Goal: Browse casually

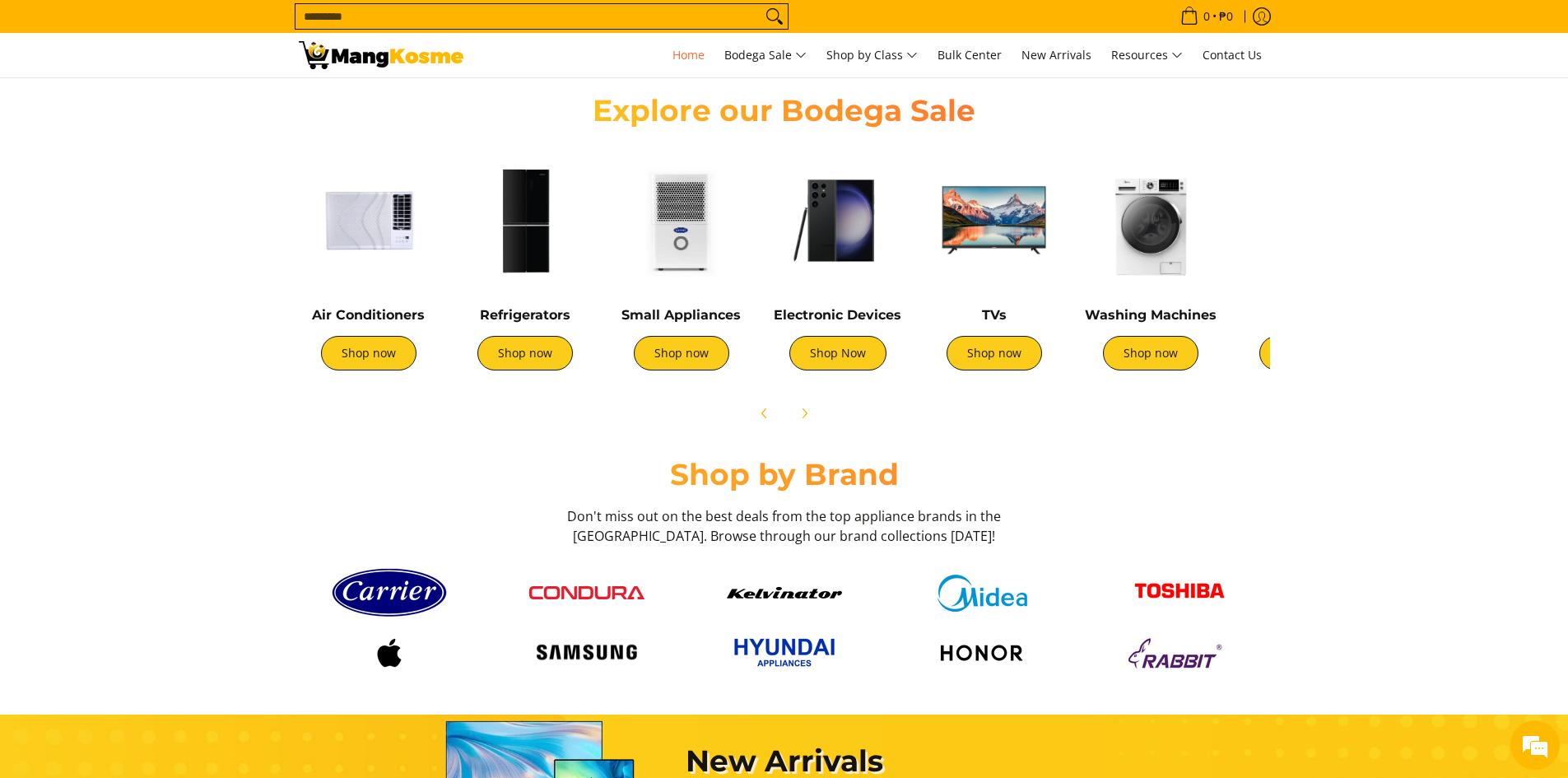
scroll to position [411, 0]
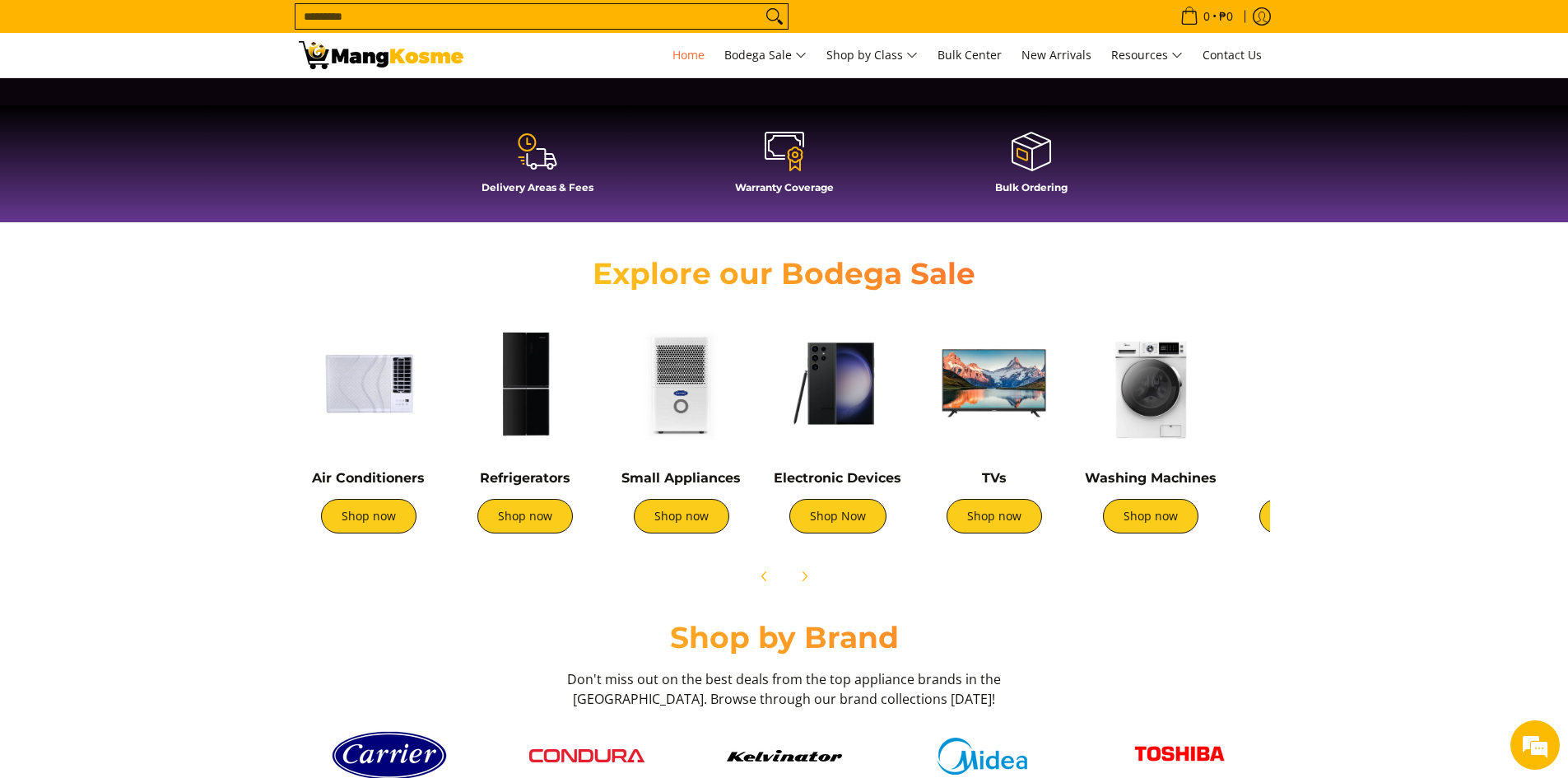
click at [1357, 423] on section "Explore our Bodega Sale Air Conditioners Shop now Refrigerators Shop now" at bounding box center [784, 416] width 1568 height 372
click at [799, 578] on icon "Next" at bounding box center [804, 575] width 13 height 13
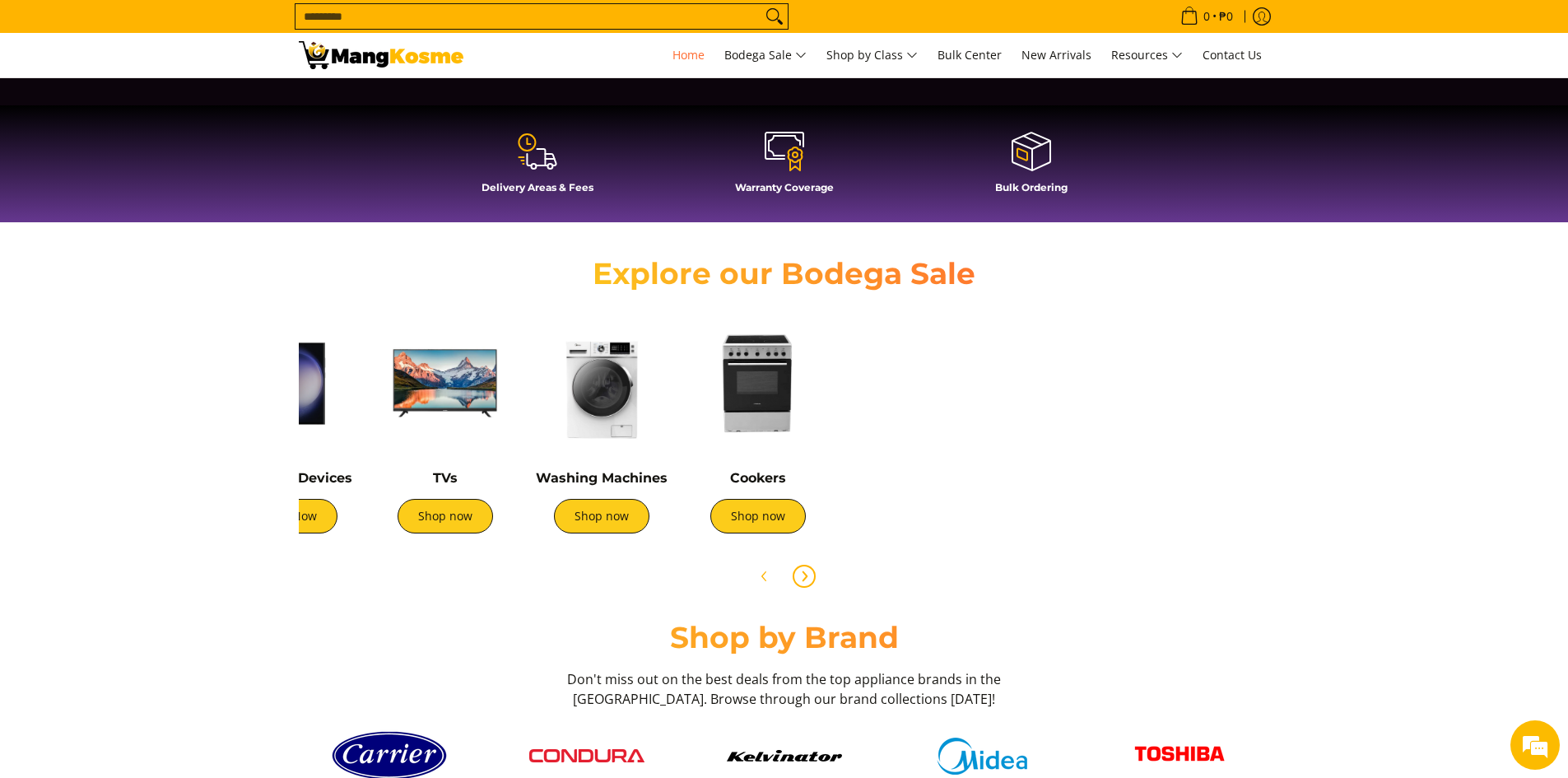
scroll to position [0, 654]
click at [799, 578] on icon "Next" at bounding box center [804, 575] width 13 height 13
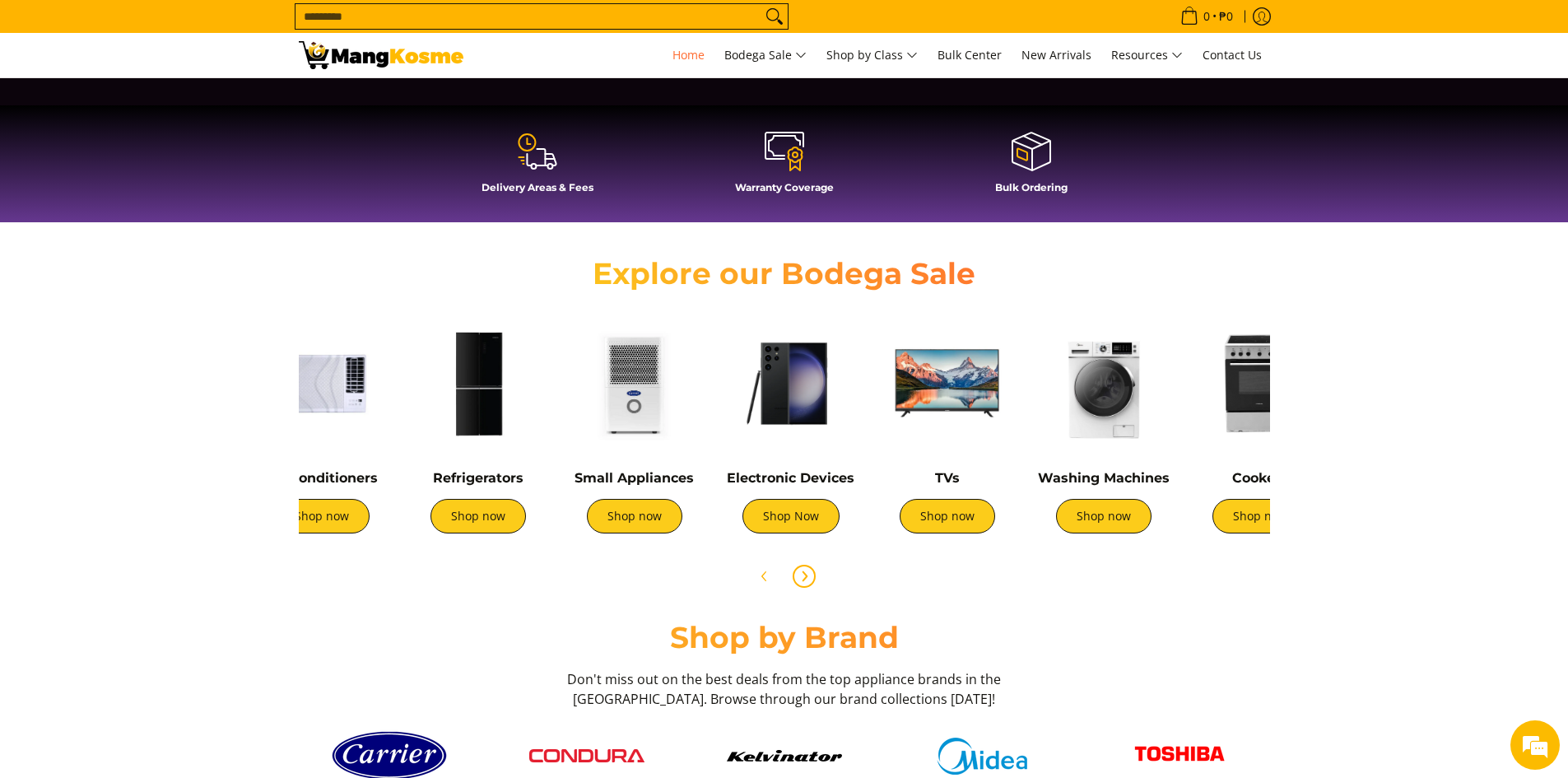
scroll to position [0, 0]
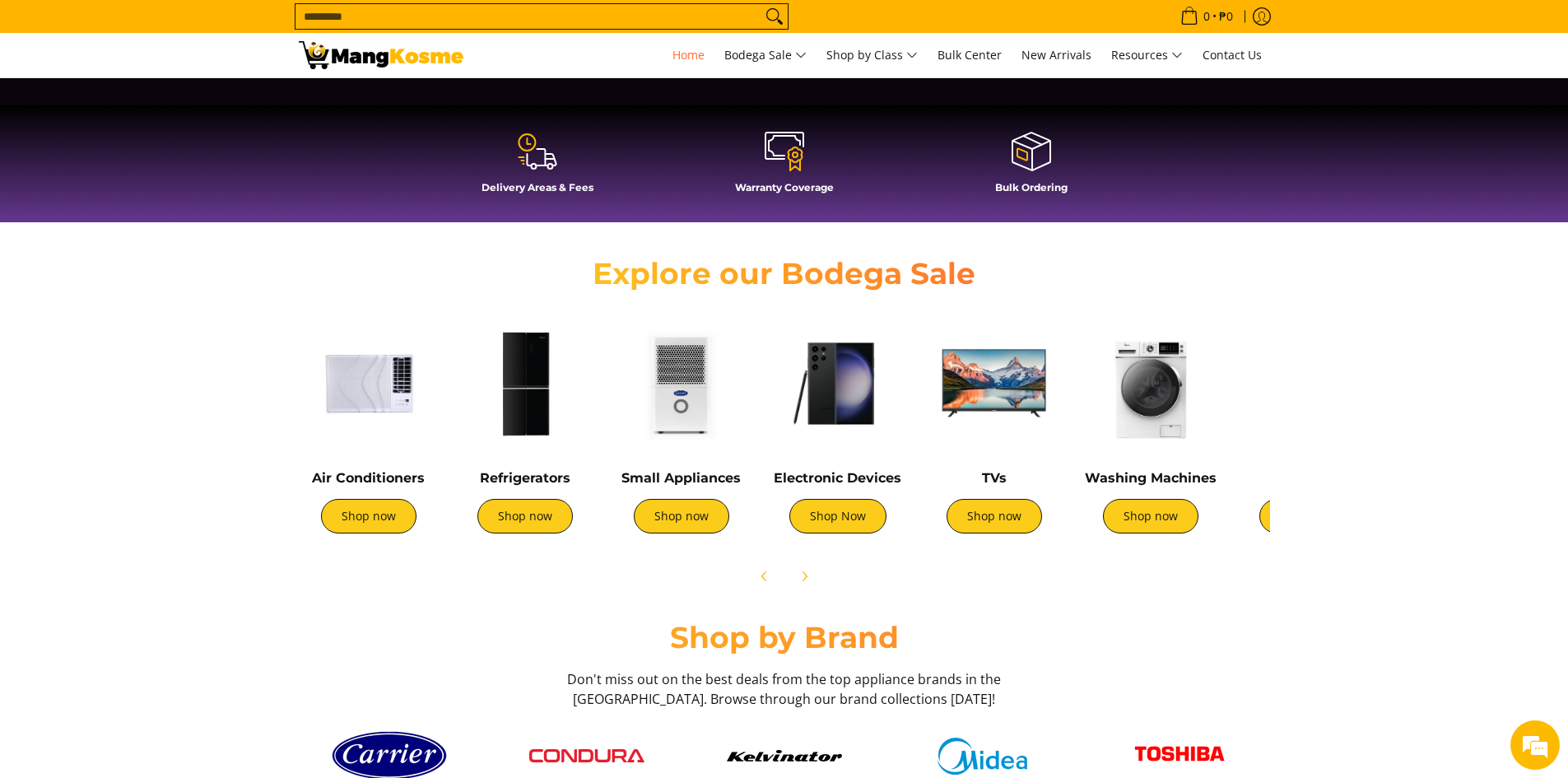
click at [1386, 395] on section "Explore our Bodega Sale Air Conditioners Shop now Refrigerators Shop now" at bounding box center [784, 416] width 1568 height 372
click at [1362, 422] on section "Explore our Bodega Sale Air Conditioners Shop now Refrigerators Shop now" at bounding box center [784, 416] width 1568 height 372
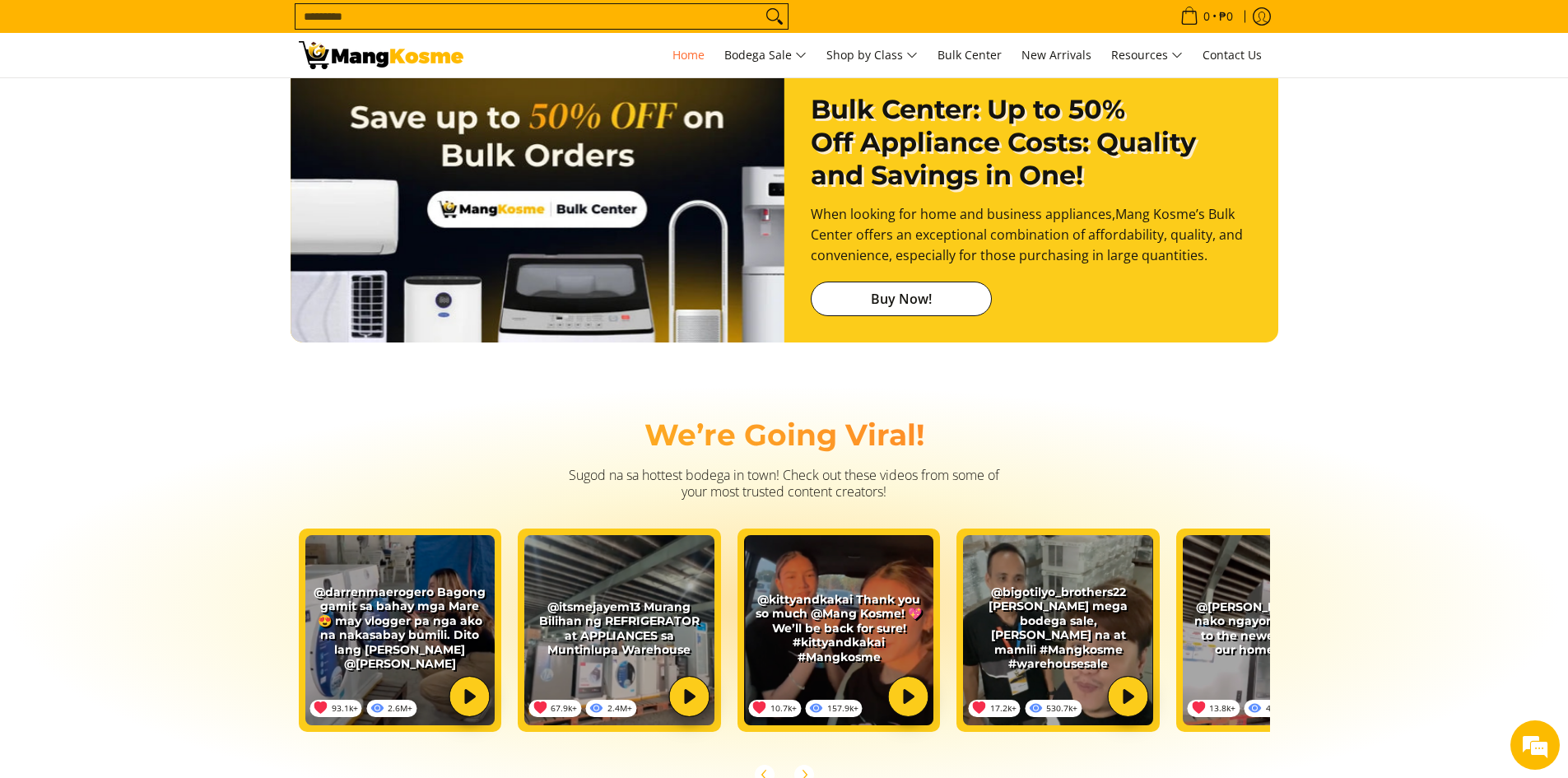
scroll to position [2798, 0]
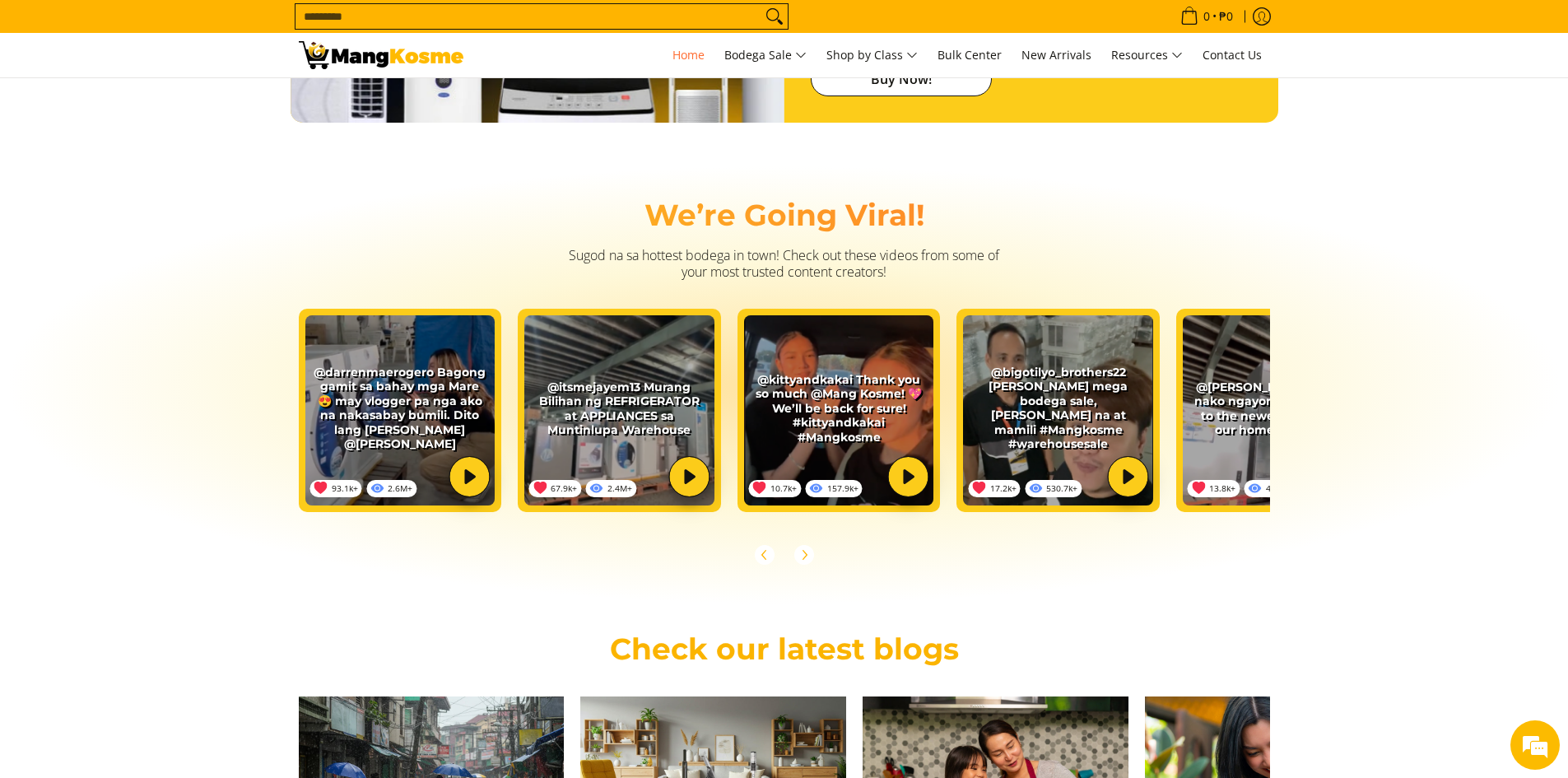
click at [1401, 495] on section "We’re Going Viral! Sugod na sa hottest bodega in town! Check out these videos f…" at bounding box center [784, 385] width 1568 height 442
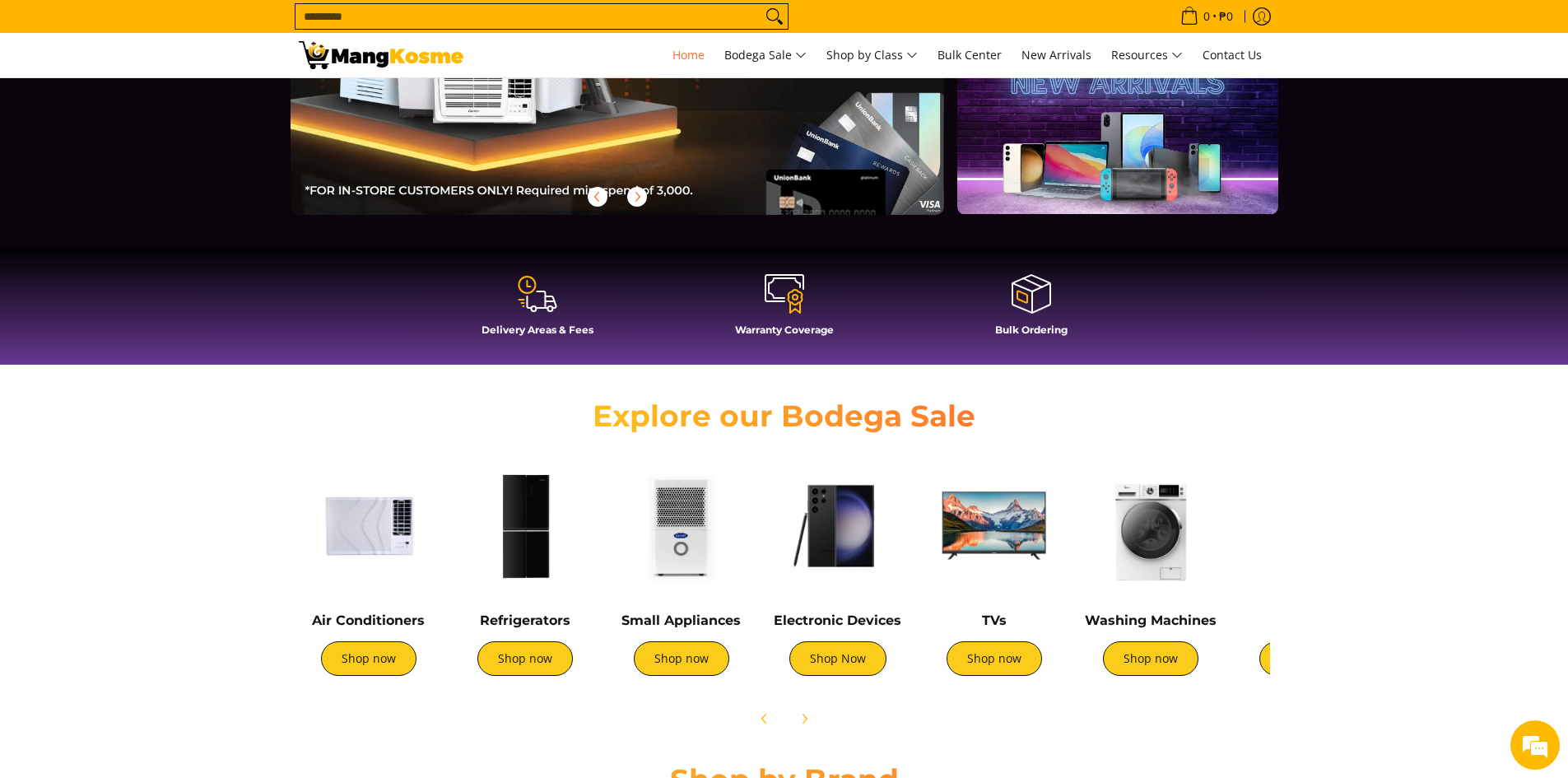
scroll to position [0, 0]
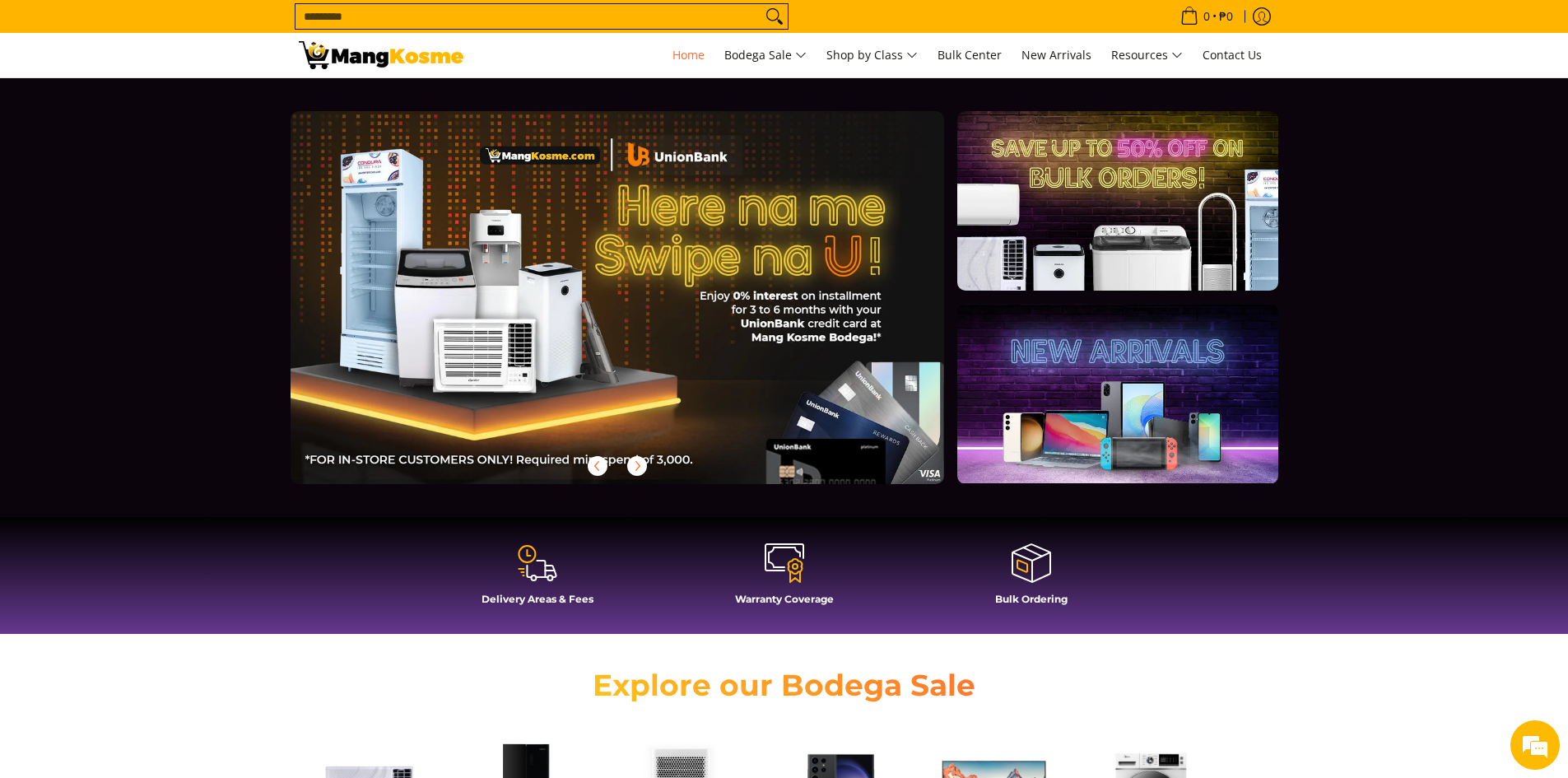
click at [1440, 304] on section at bounding box center [784, 298] width 1568 height 439
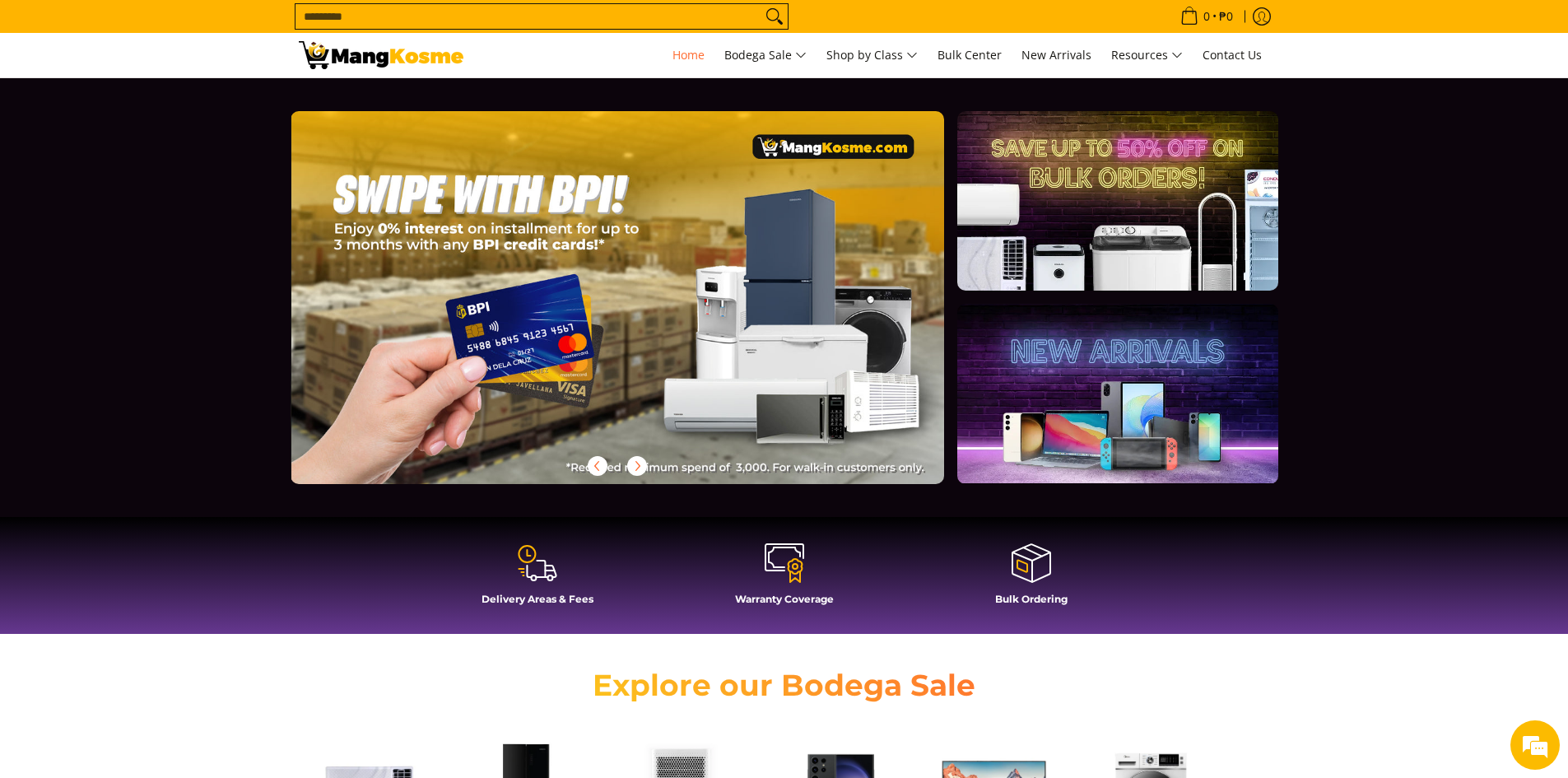
scroll to position [0, 1962]
drag, startPoint x: 1391, startPoint y: 312, endPoint x: 1368, endPoint y: 236, distance: 79.4
click at [1391, 313] on section at bounding box center [784, 298] width 1568 height 439
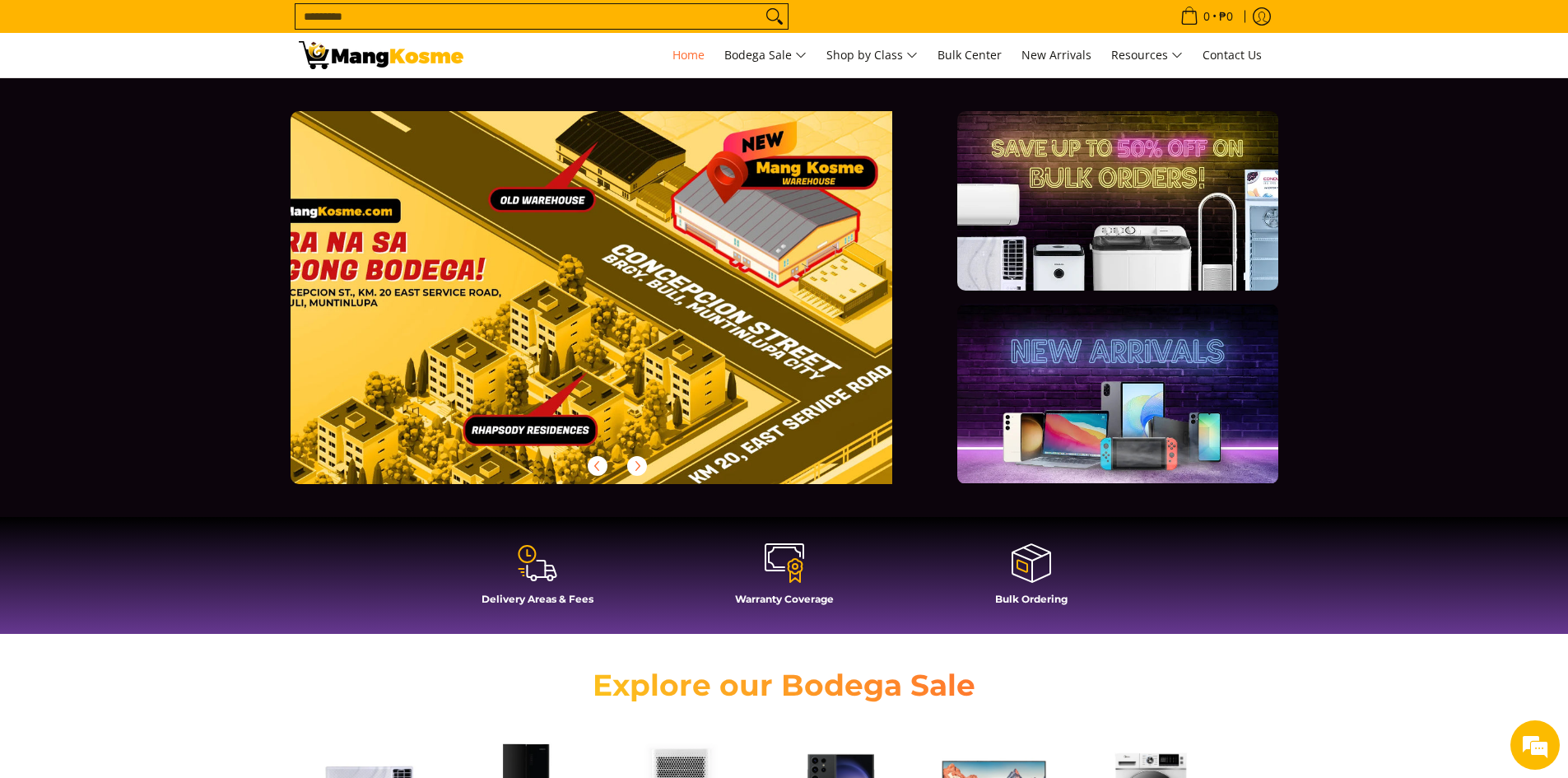
click at [1389, 347] on section at bounding box center [784, 298] width 1568 height 439
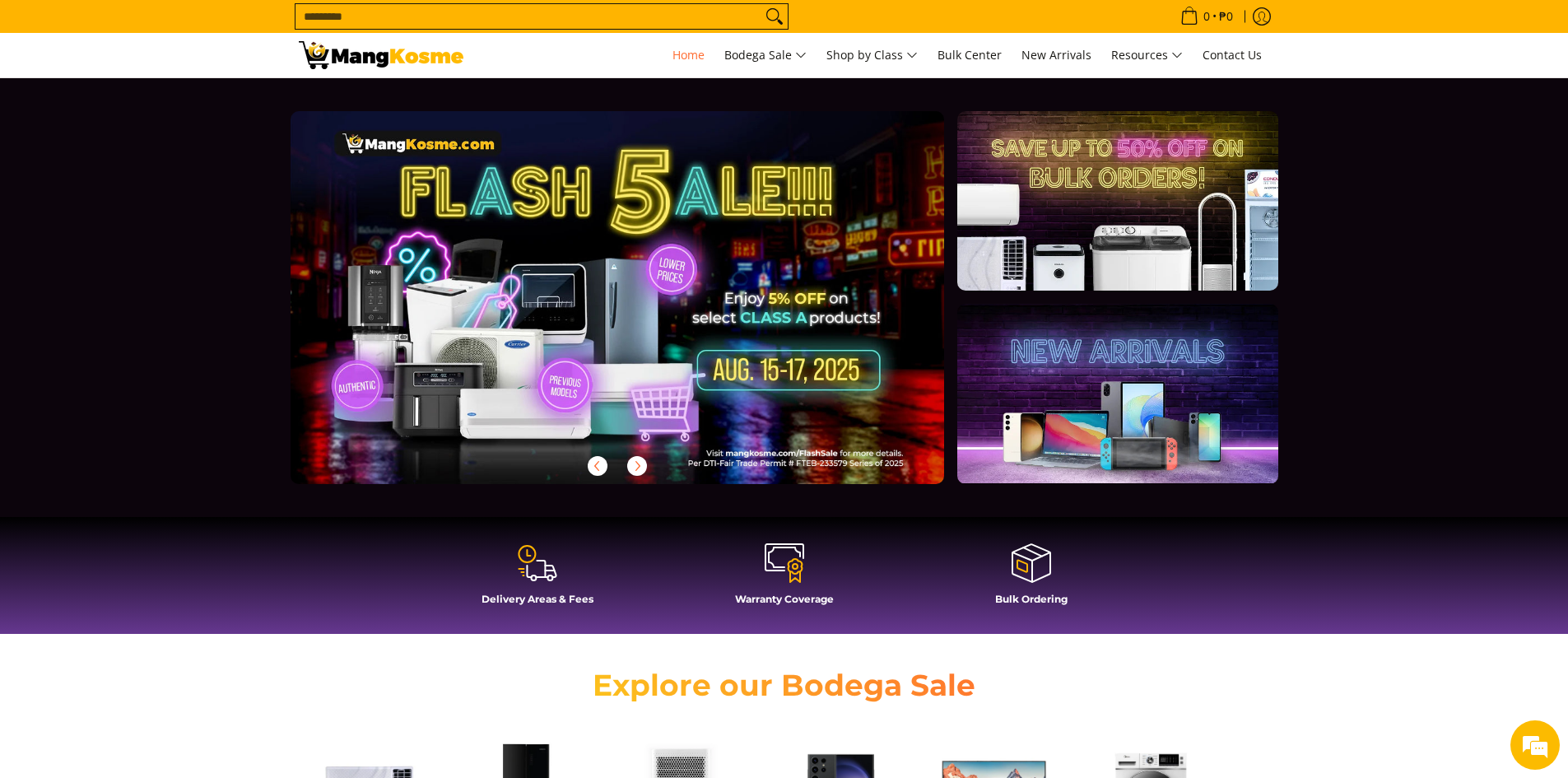
scroll to position [0, 0]
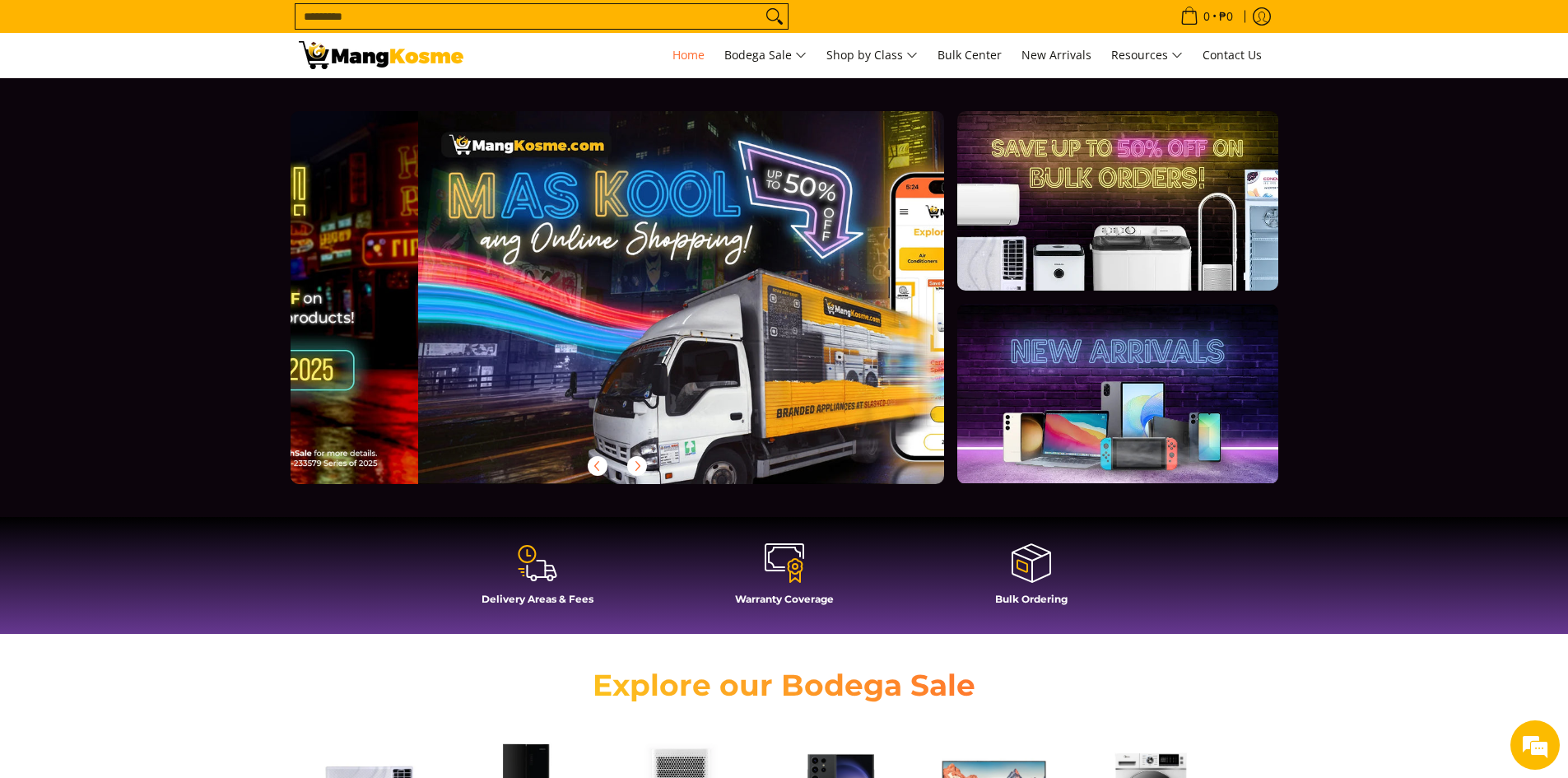
click at [1397, 134] on section at bounding box center [784, 298] width 1568 height 439
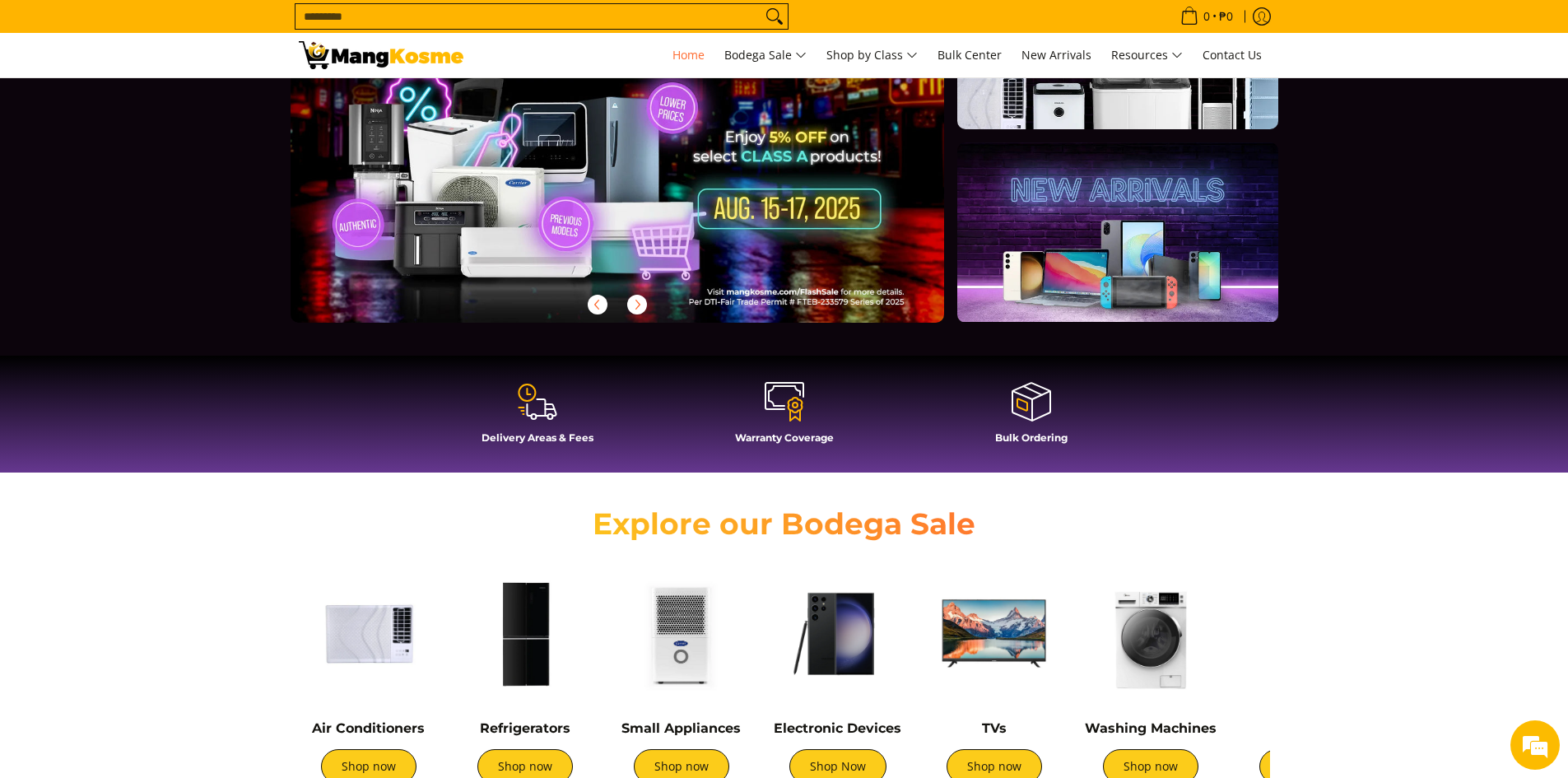
scroll to position [164, 0]
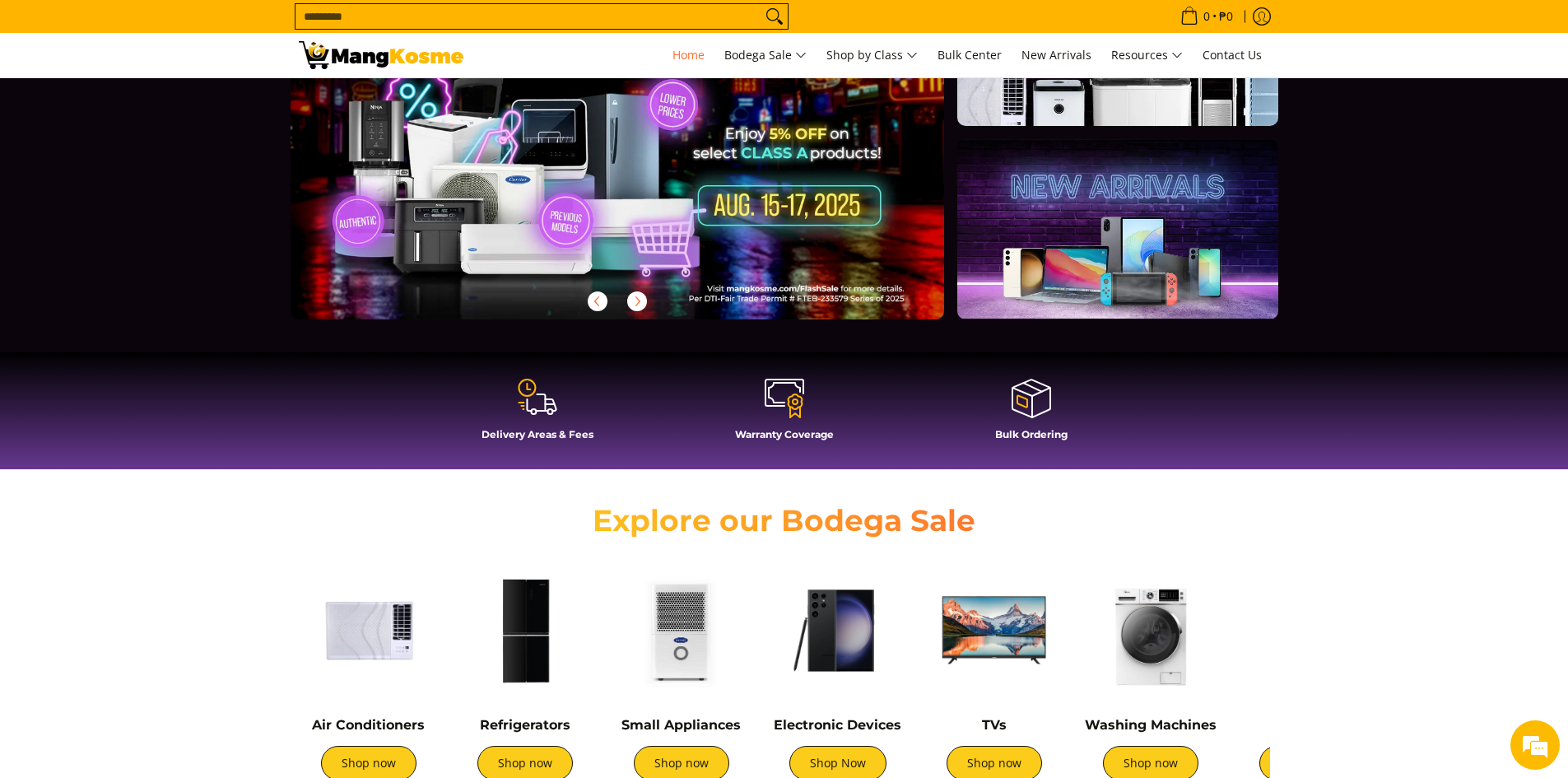
click at [557, 412] on icon at bounding box center [538, 396] width 40 height 40
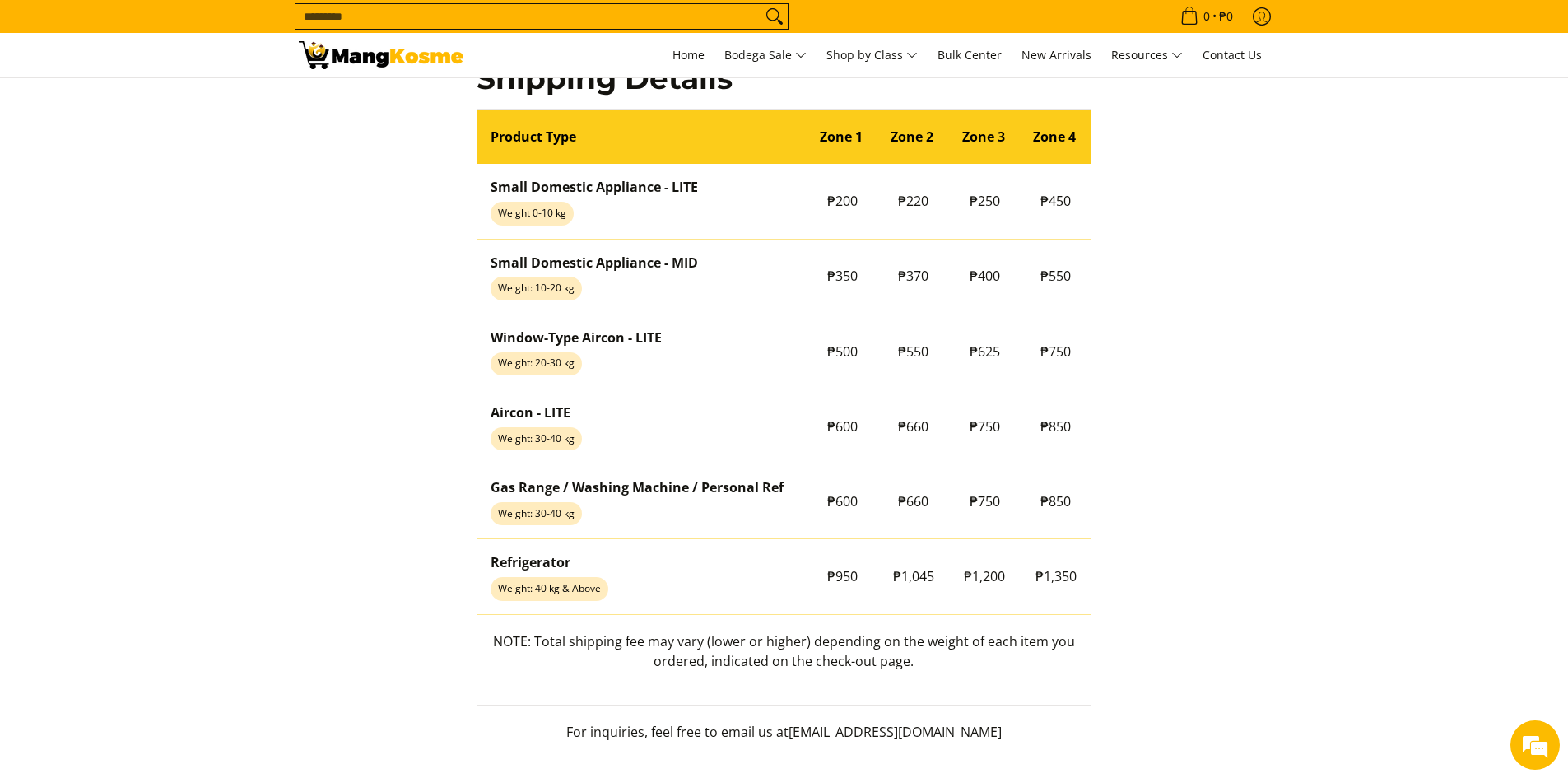
scroll to position [1399, 0]
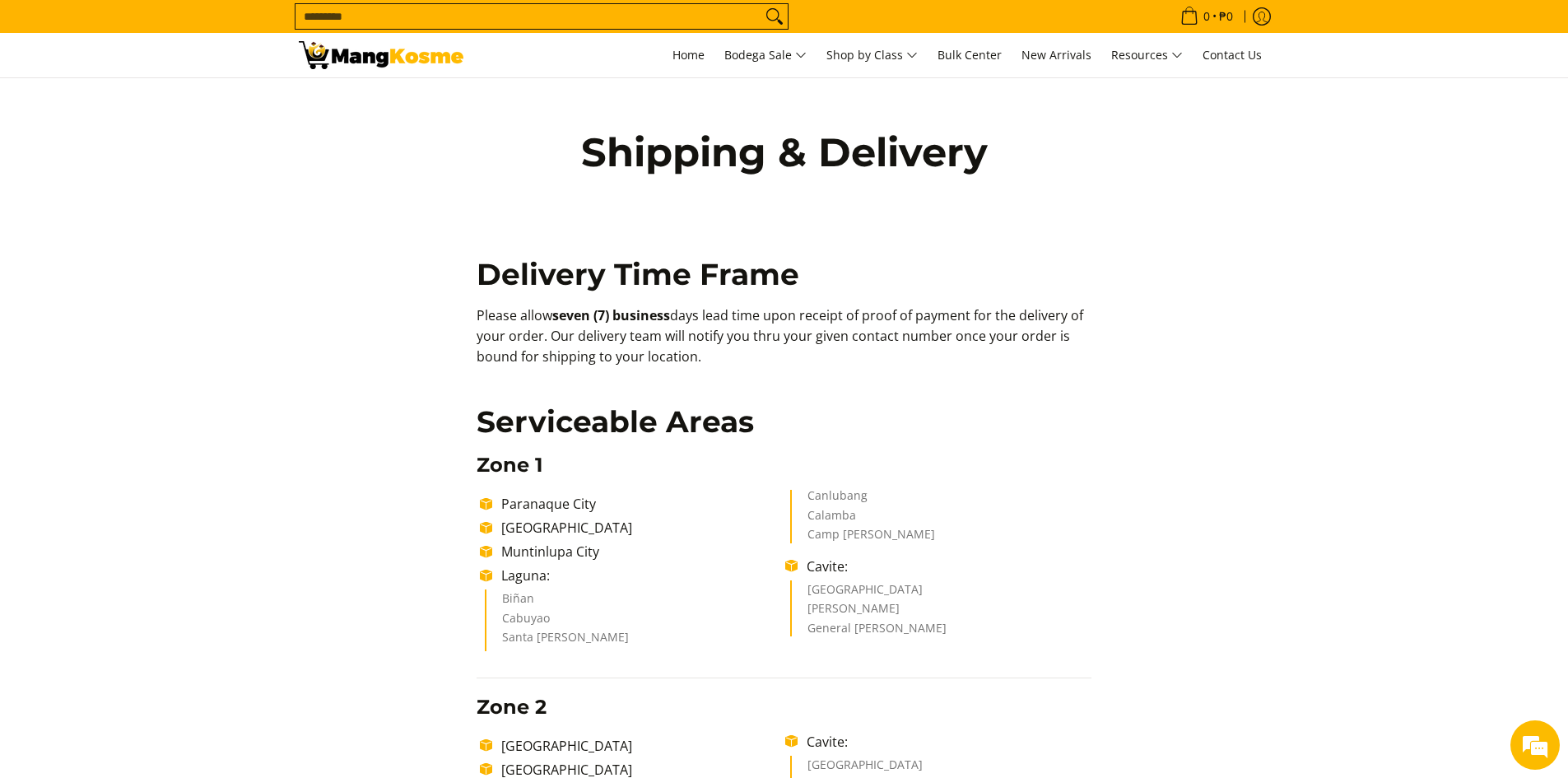
scroll to position [0, 0]
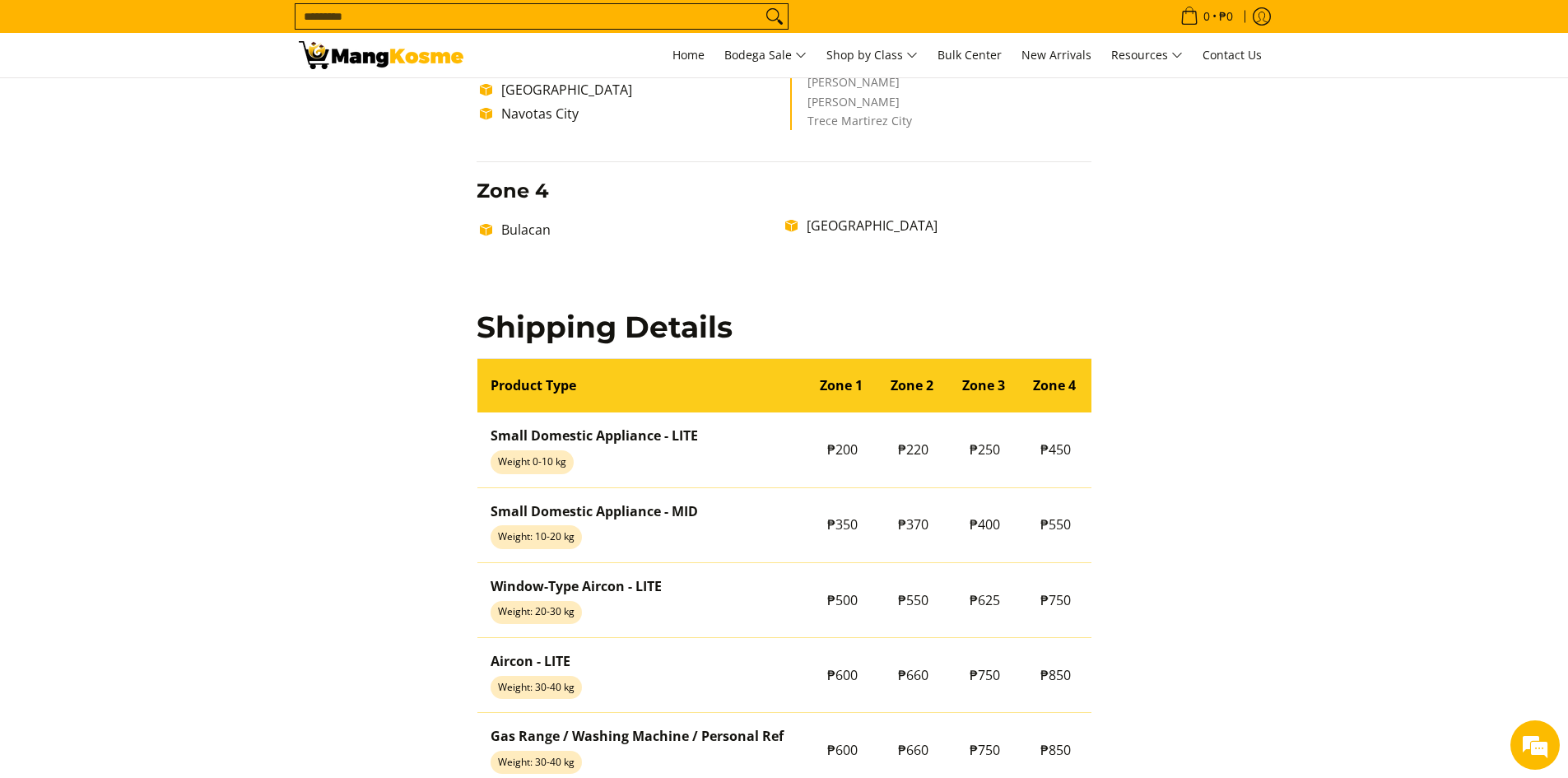
click at [1217, 297] on div "Delivery Time Frame Please allow seven (7) business days lead time upon receipt…" at bounding box center [784, 89] width 971 height 1837
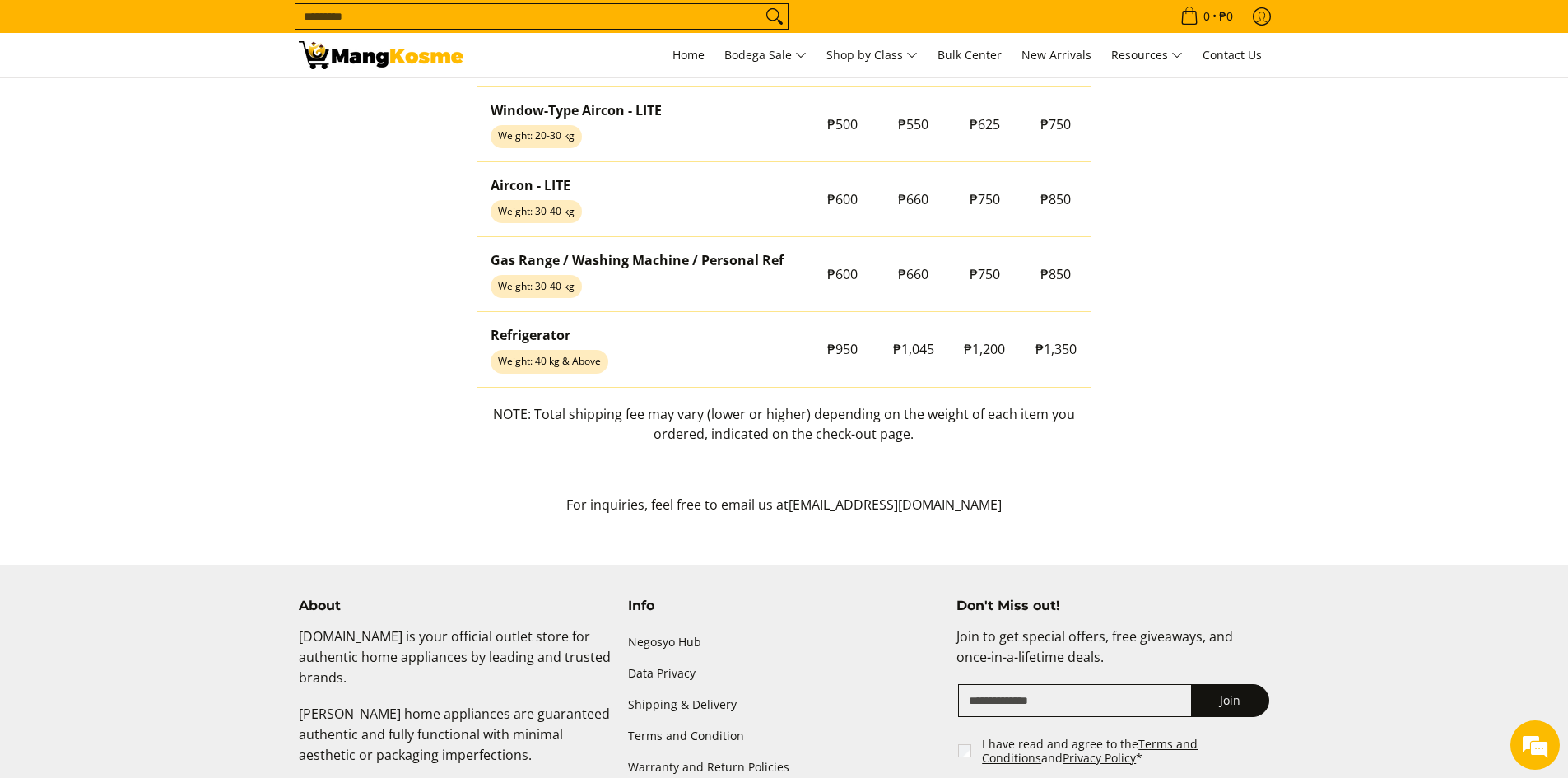
scroll to position [1564, 0]
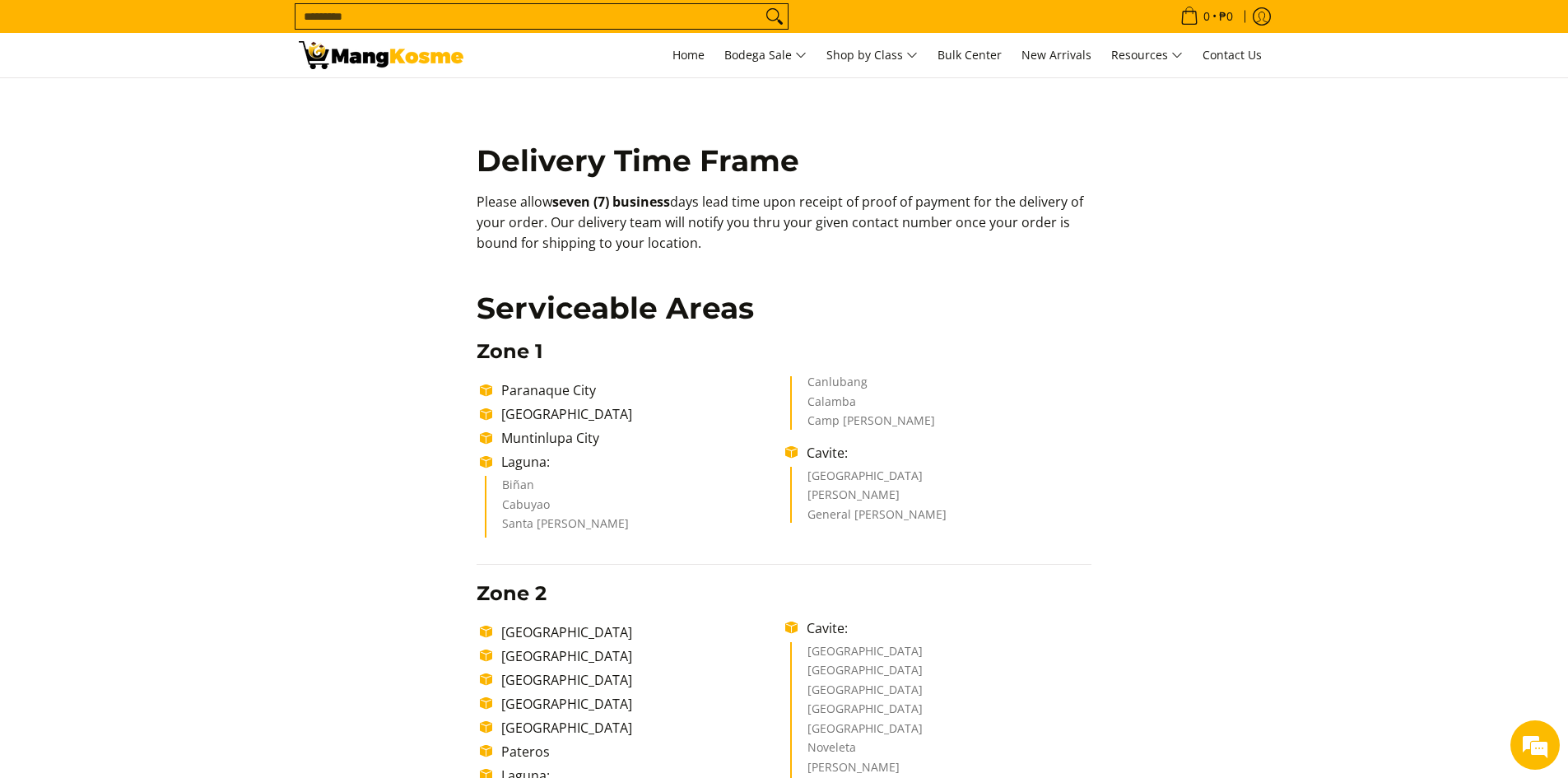
scroll to position [0, 0]
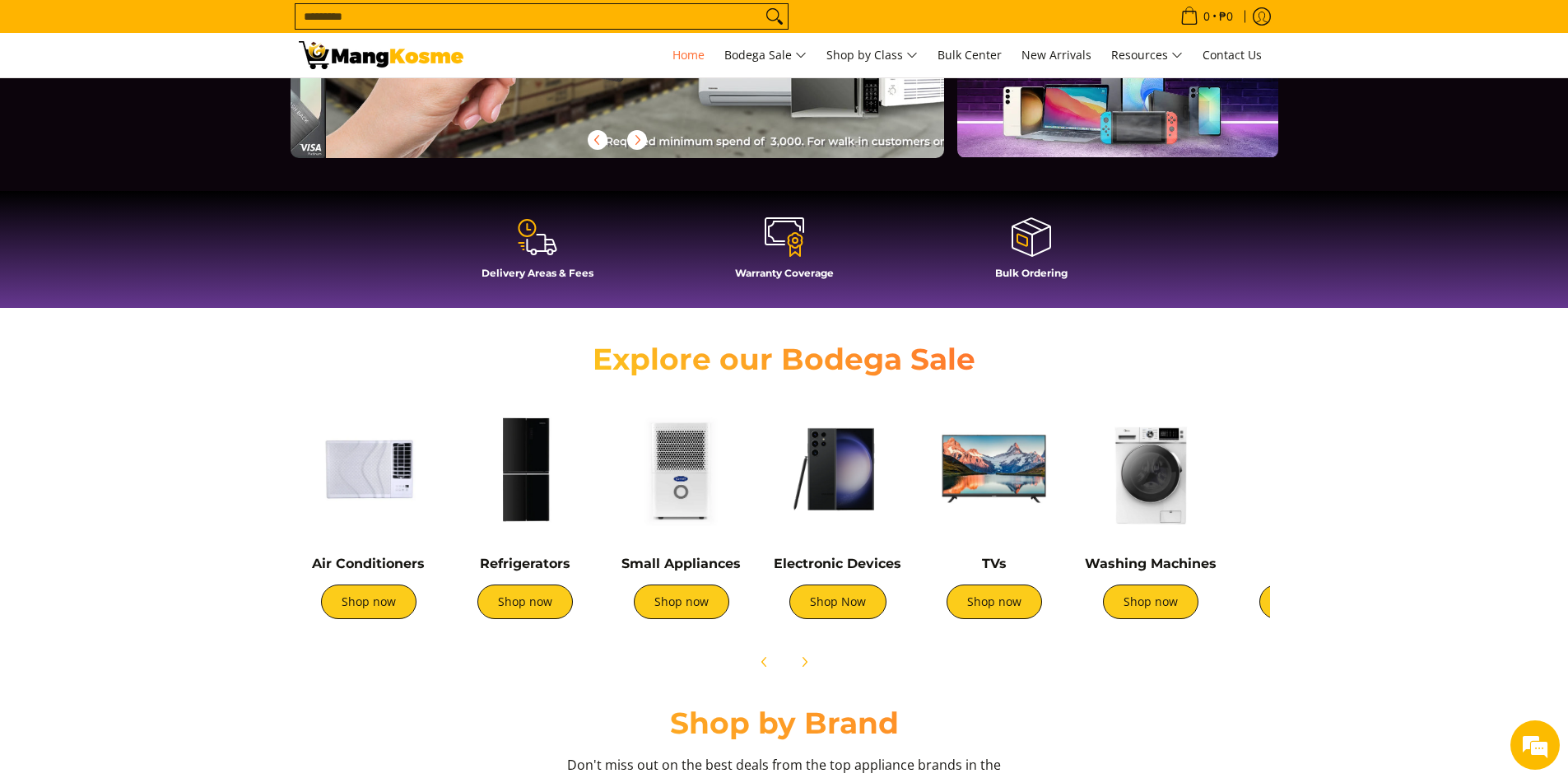
scroll to position [0, 1962]
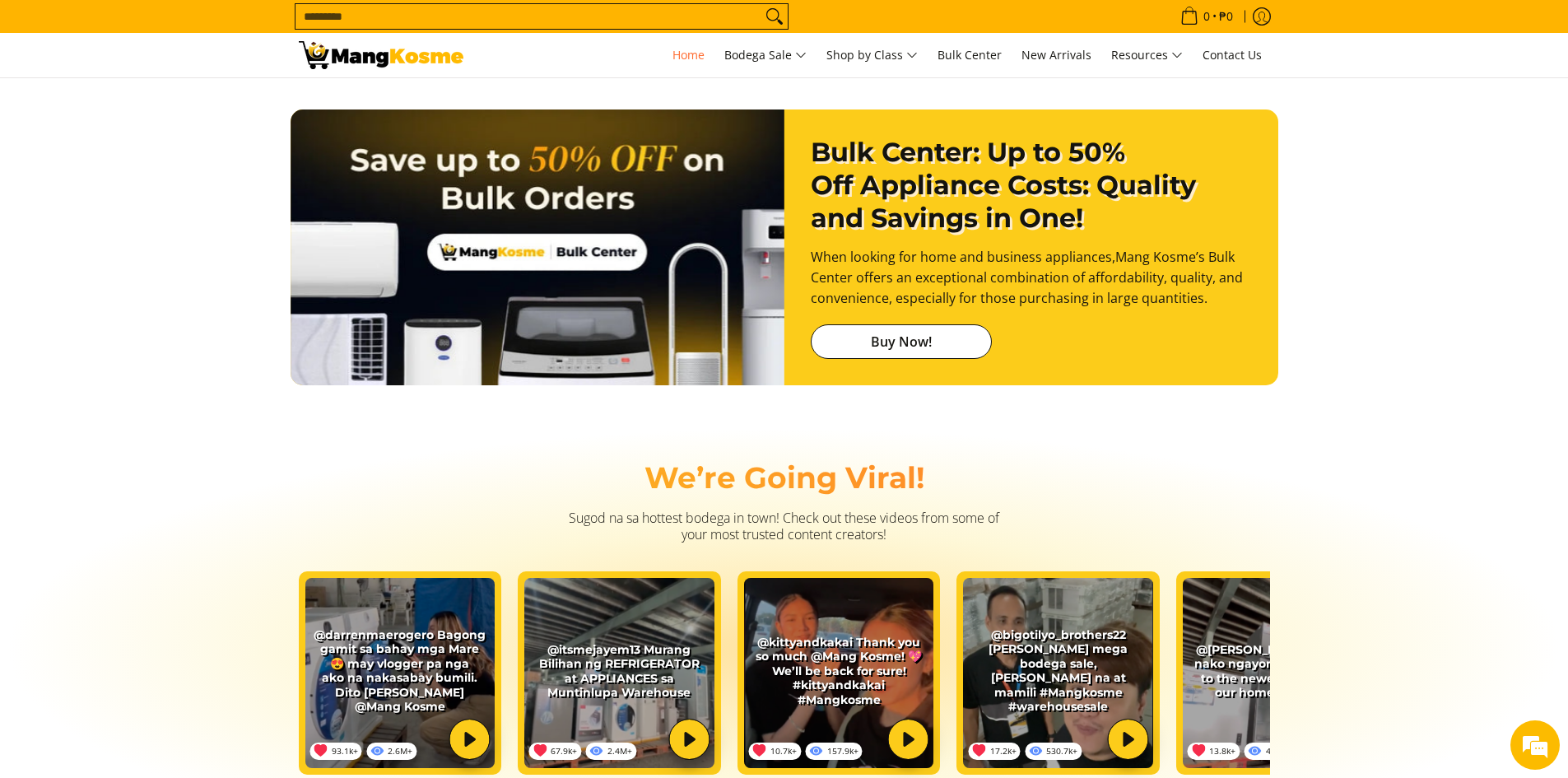
click at [1364, 388] on section "Bulk Center: Up to 50% Off Appliance Costs: Quality and Savings in One! When lo…" at bounding box center [784, 247] width 1568 height 325
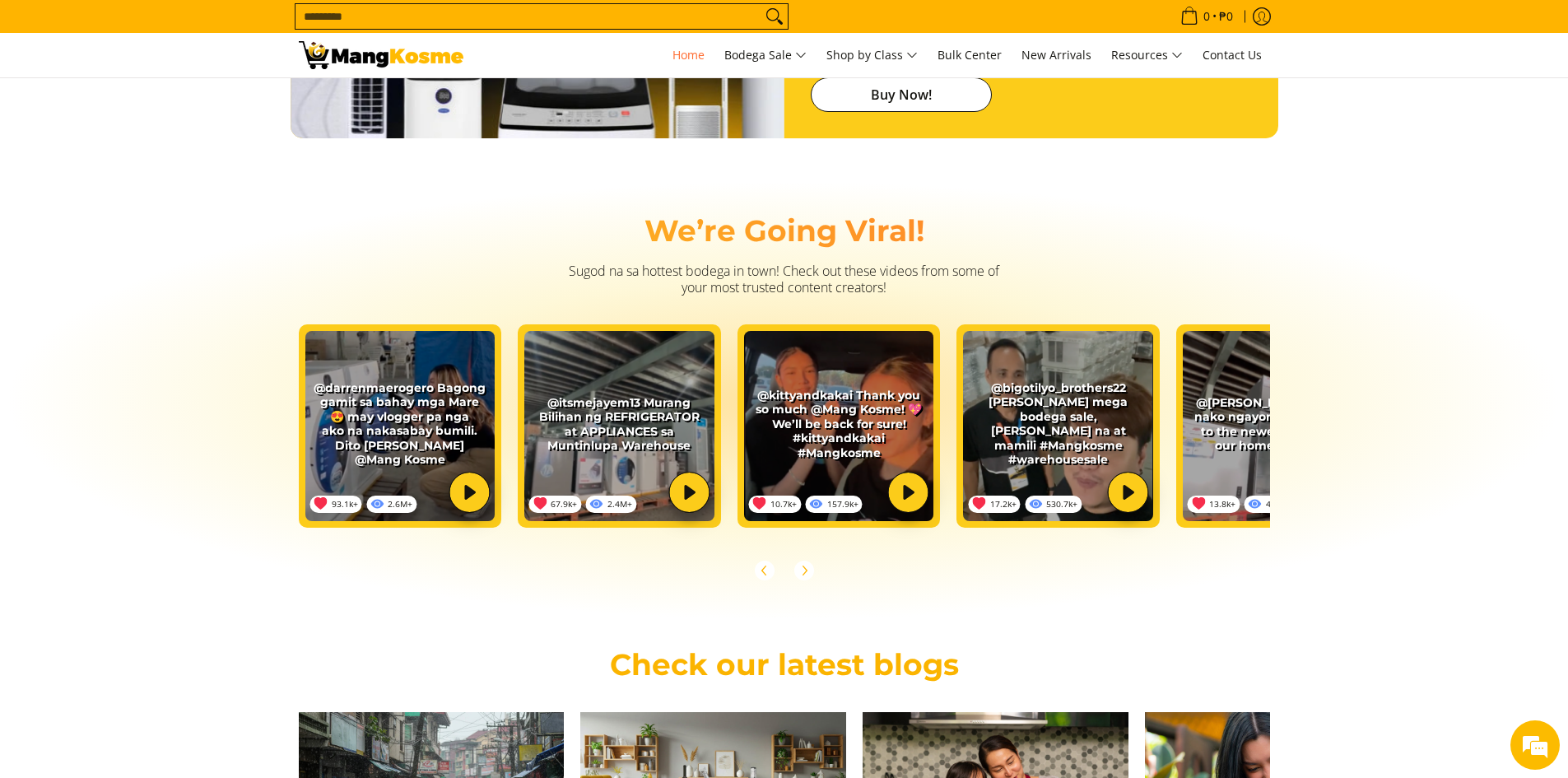
click at [1401, 376] on section "We’re Going Viral! Sugod na sa hottest bodega in town! Check out these videos f…" at bounding box center [784, 399] width 1568 height 442
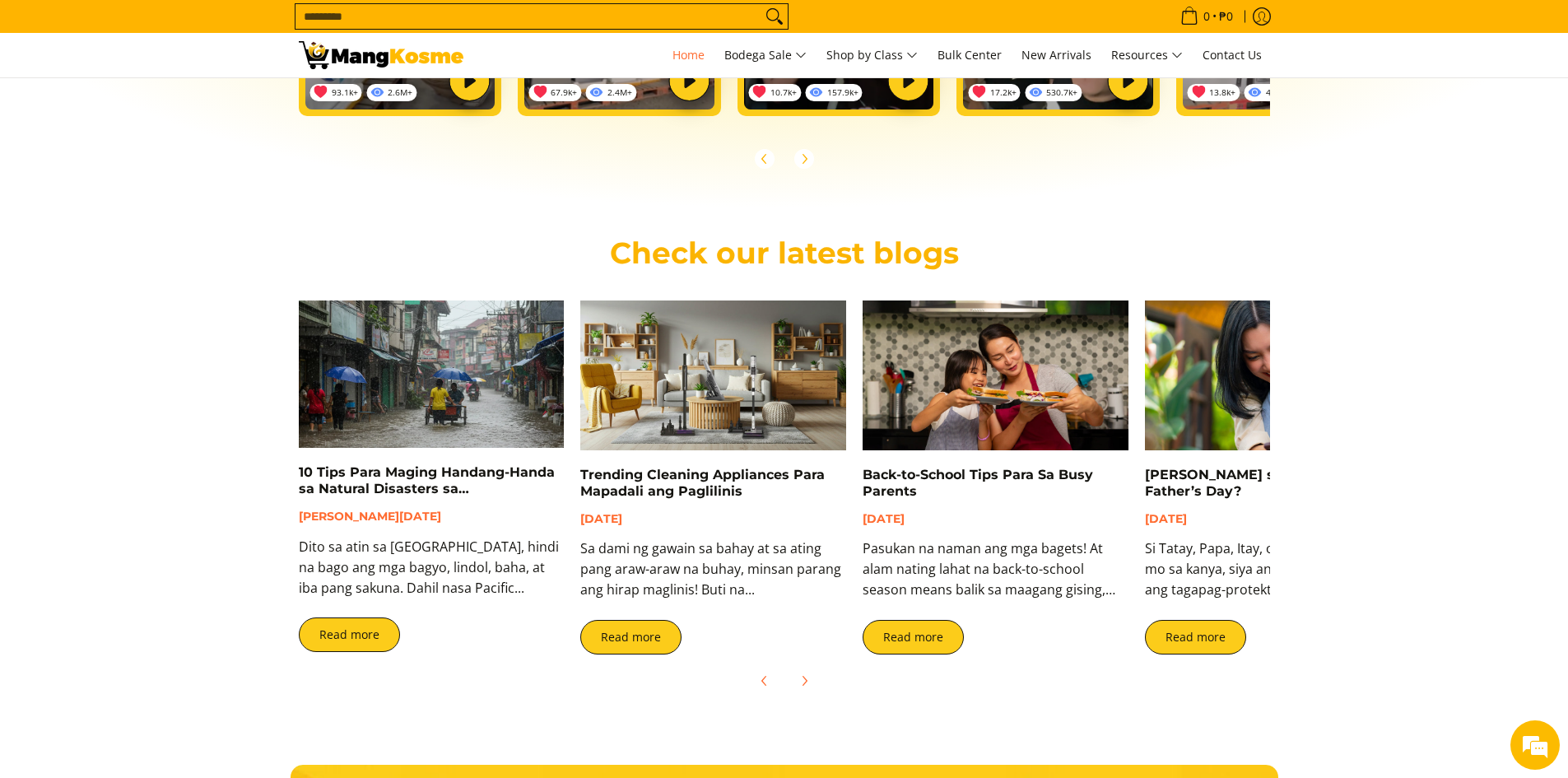
click at [1397, 390] on section "Check our latest blogs 10 Tips Para Maging Handang-Handa sa Natural Disasters s…" at bounding box center [784, 467] width 1568 height 496
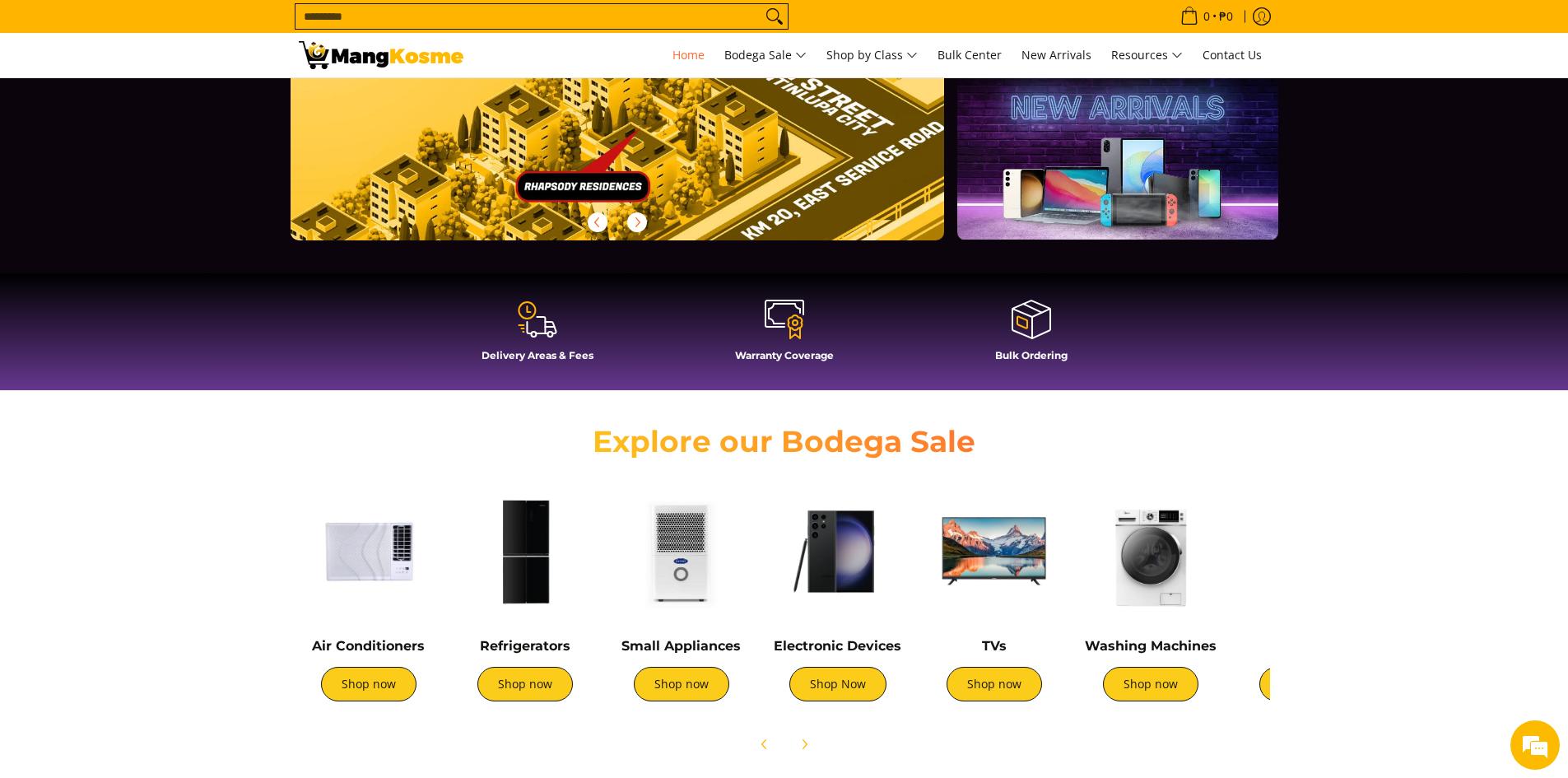
scroll to position [0, 0]
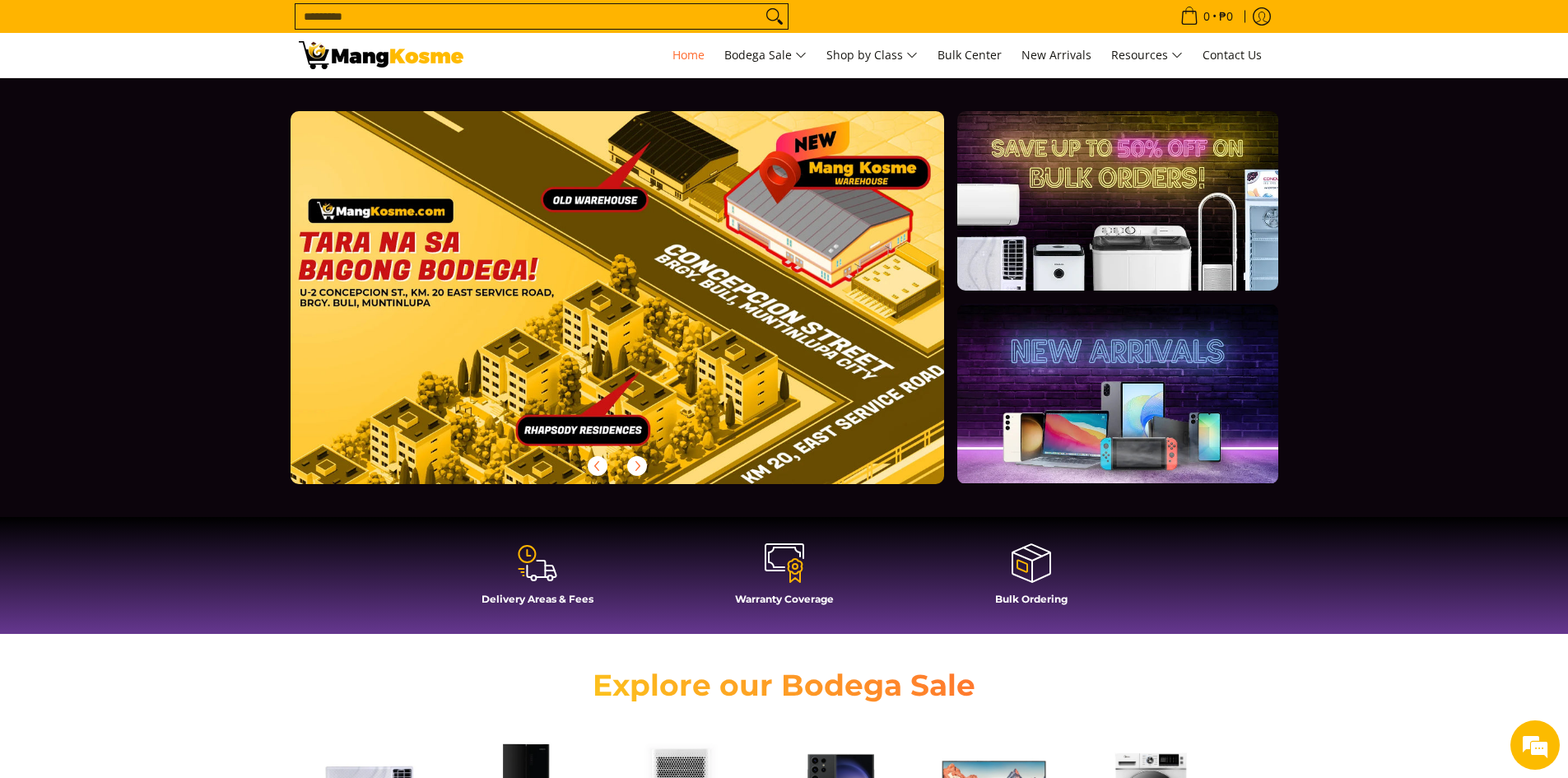
click at [1404, 410] on section at bounding box center [784, 298] width 1568 height 439
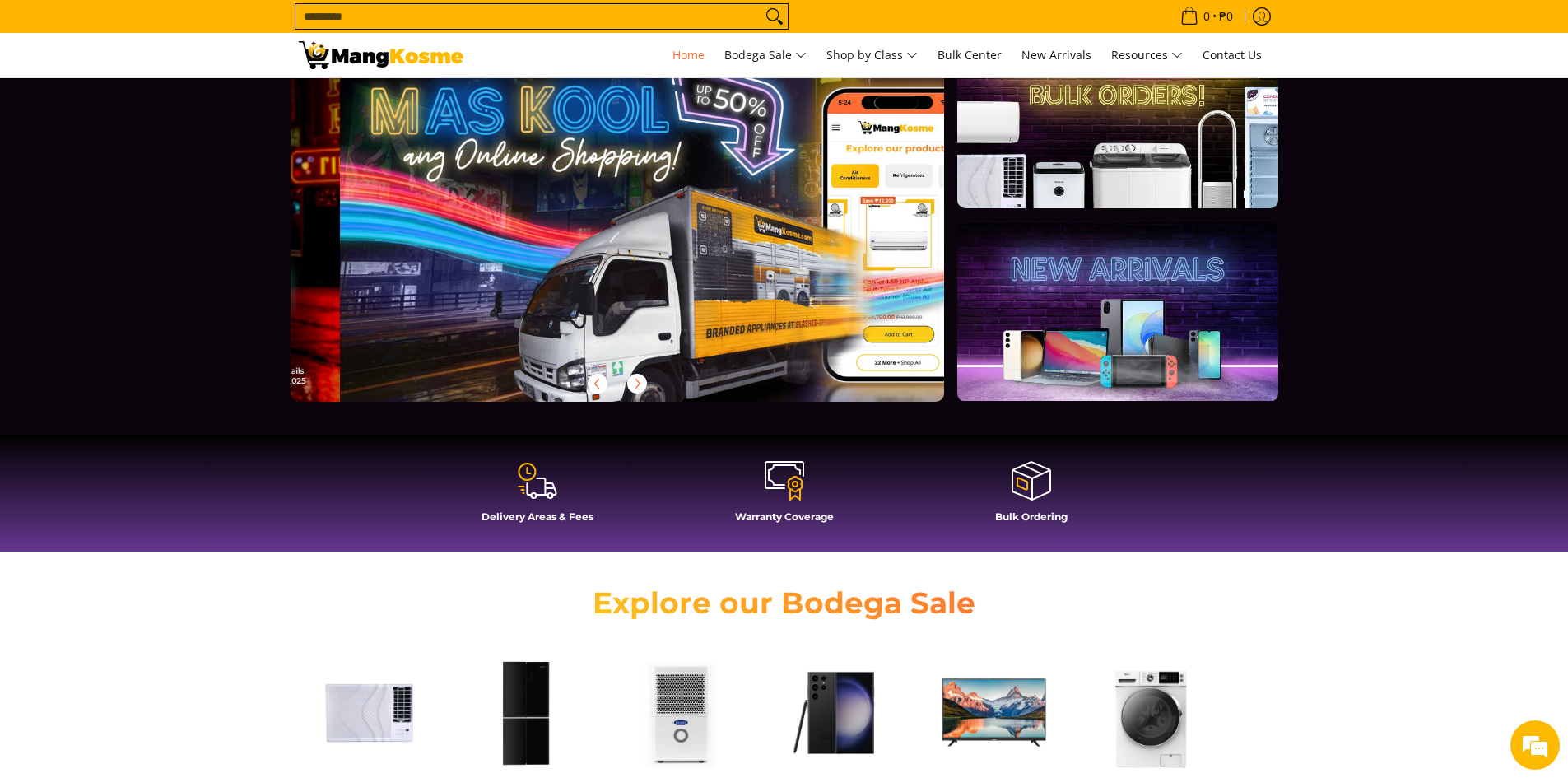
scroll to position [0, 654]
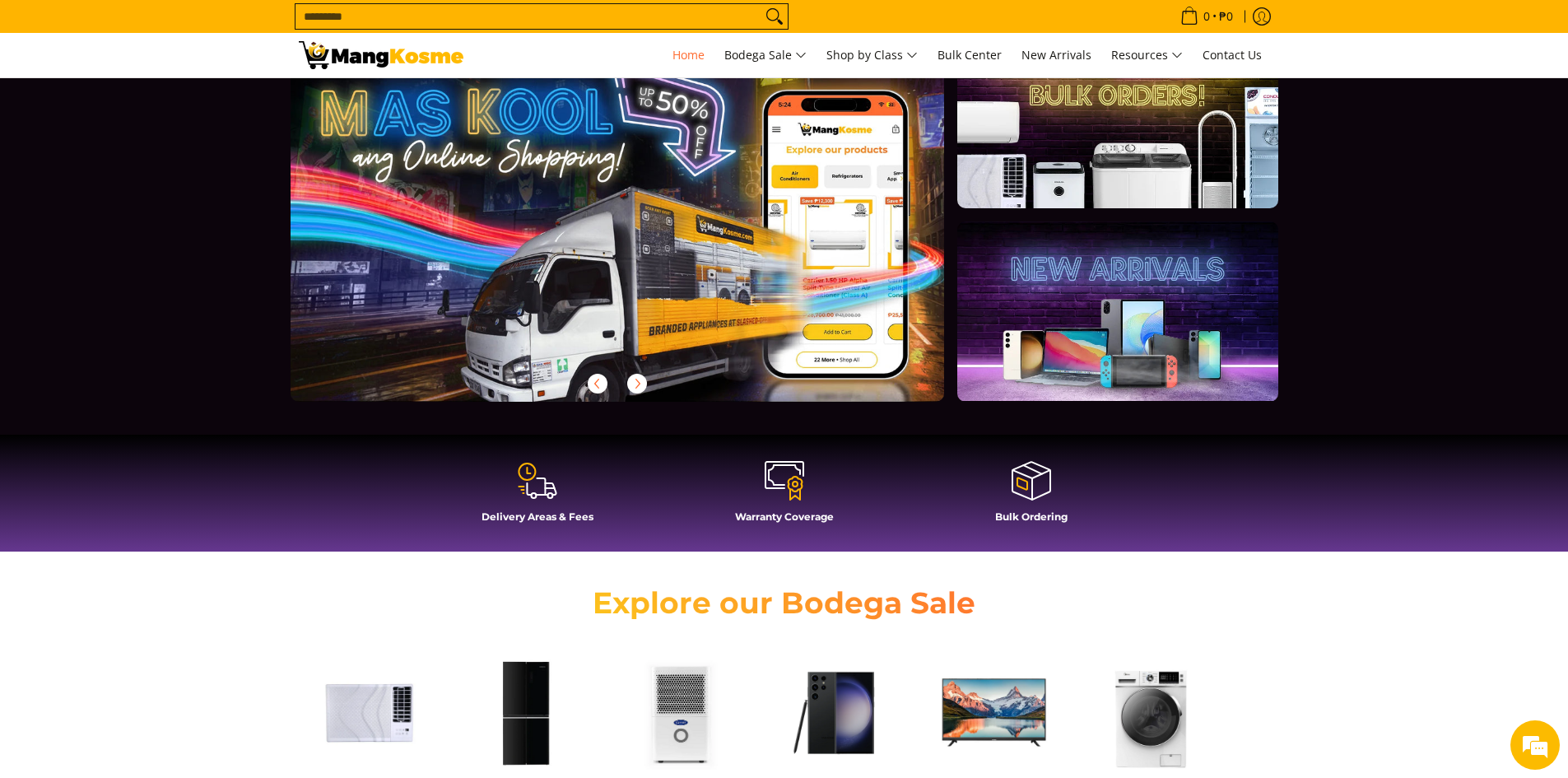
click at [1398, 593] on div "Explore our Bodega Sale" at bounding box center [784, 600] width 1568 height 66
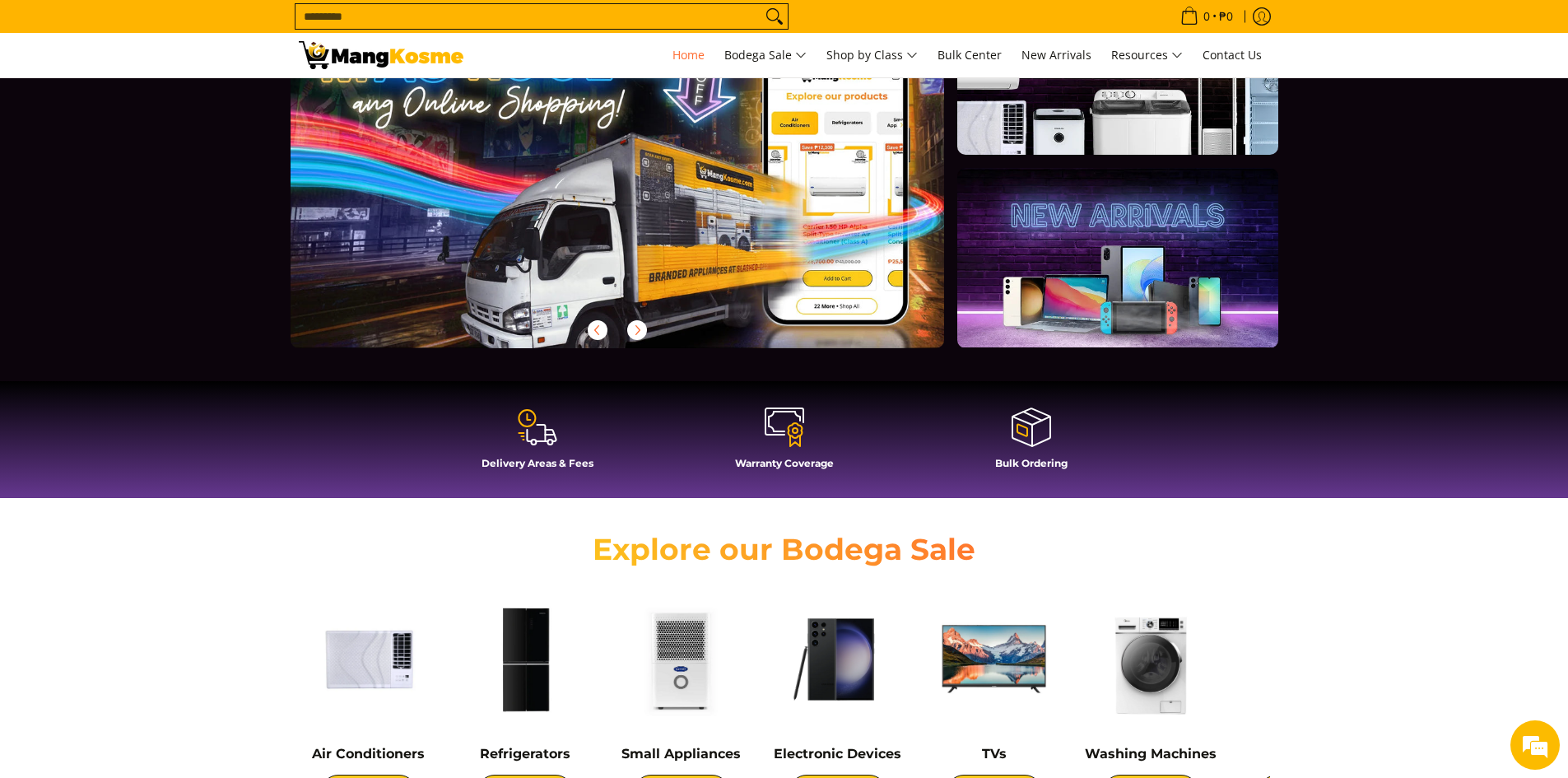
scroll to position [164, 0]
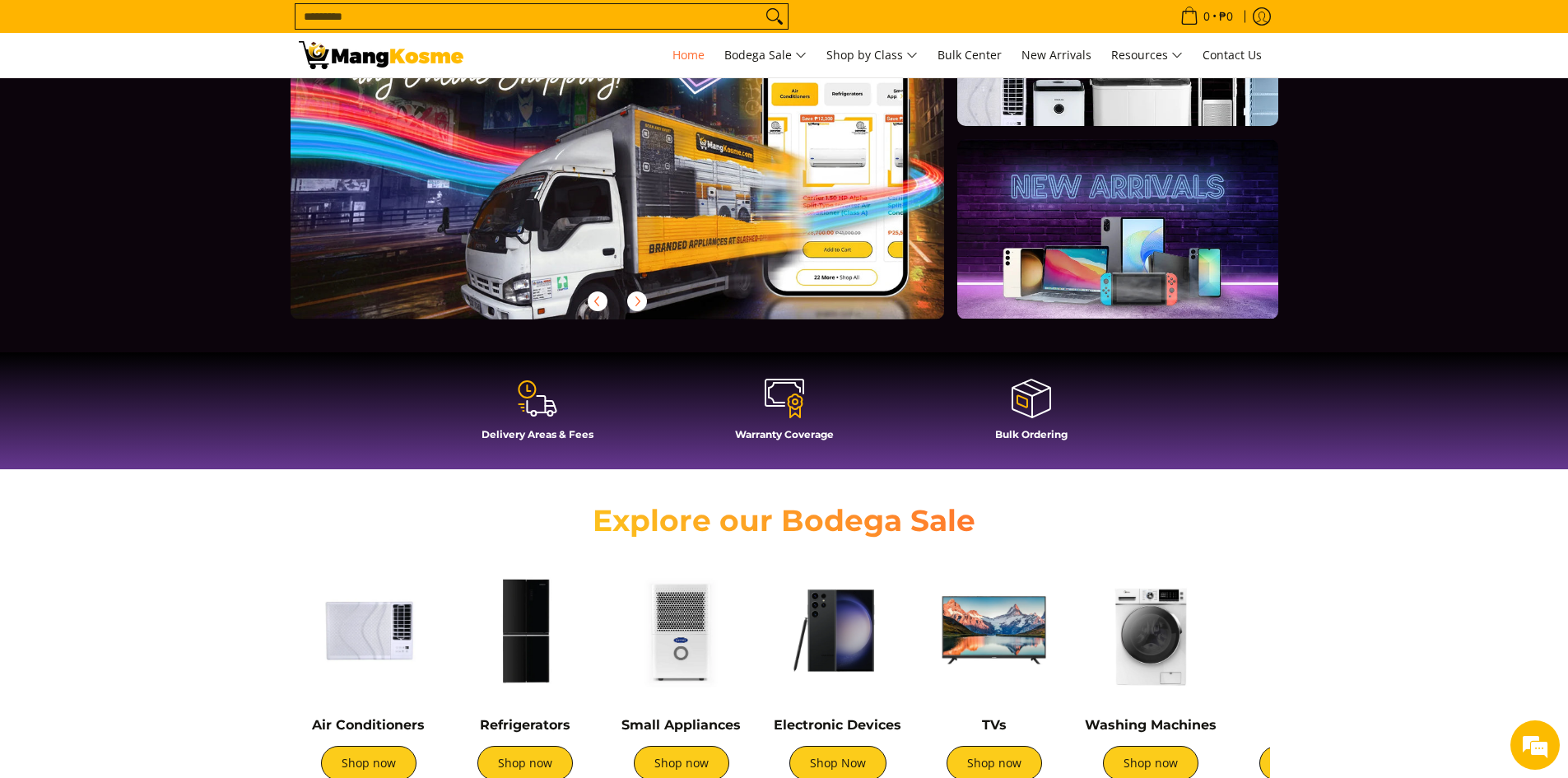
click at [1399, 513] on div "Explore our Bodega Sale" at bounding box center [784, 518] width 1568 height 66
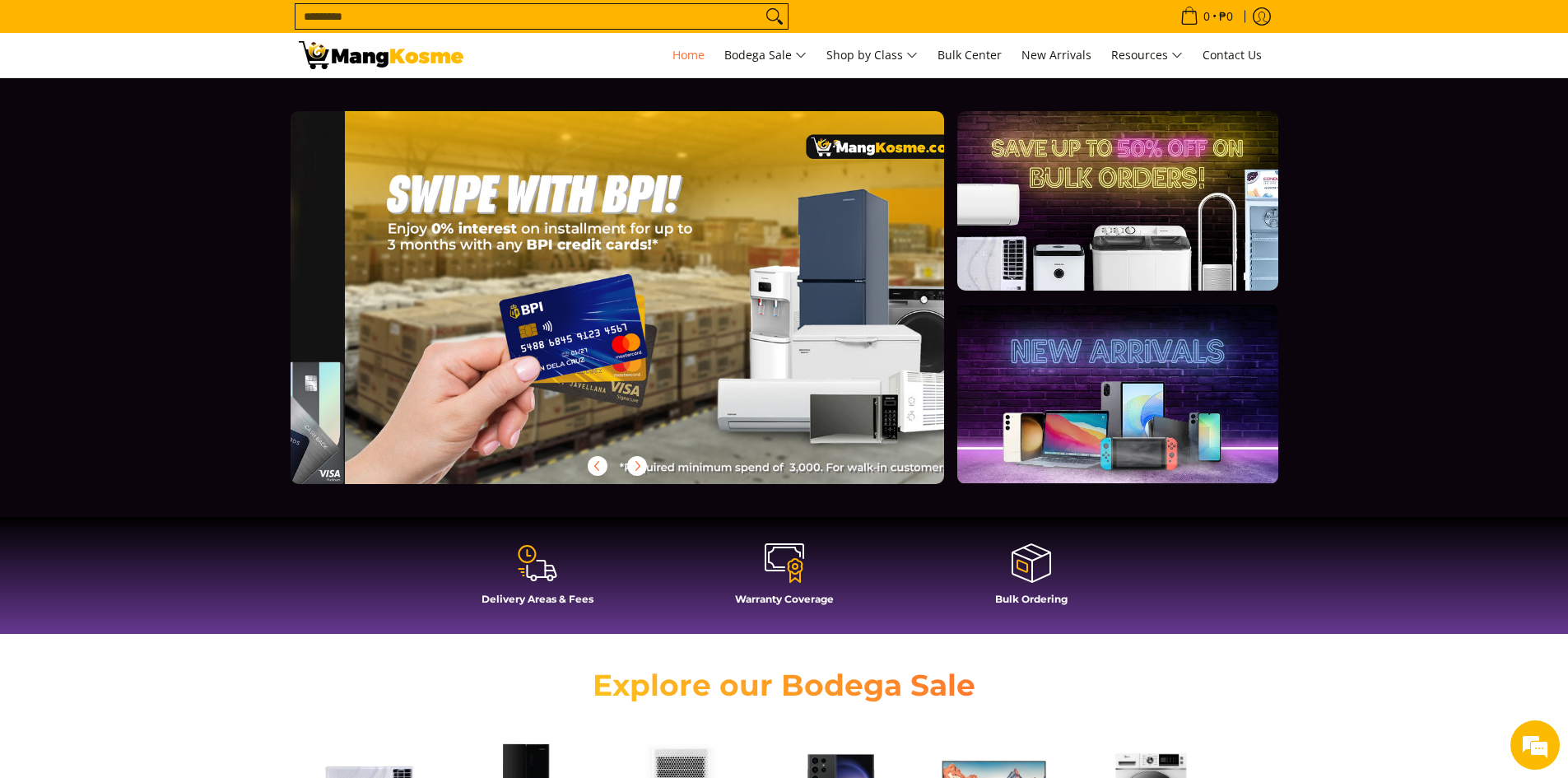
scroll to position [0, 1962]
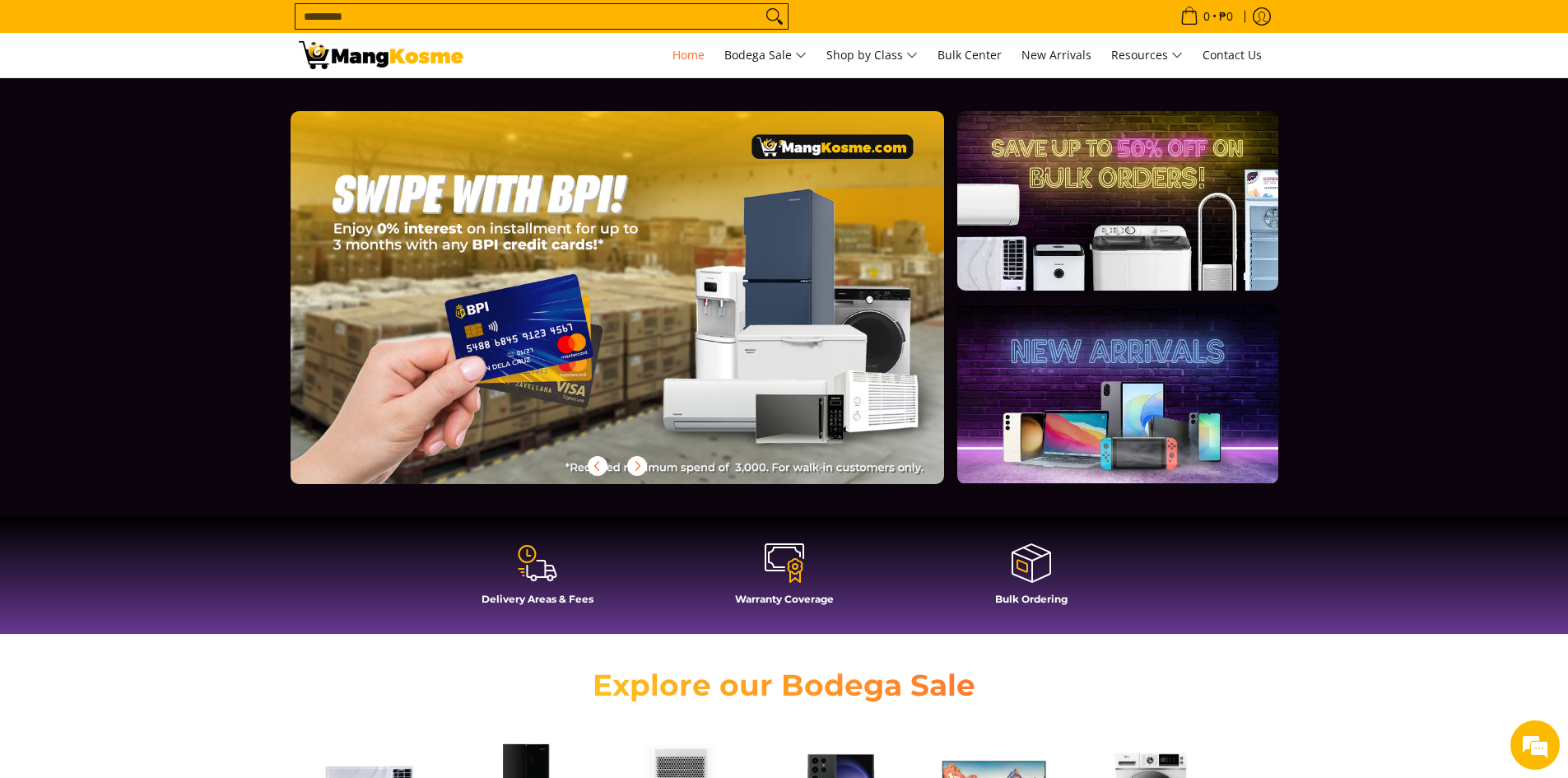
click at [1456, 190] on section at bounding box center [784, 298] width 1568 height 439
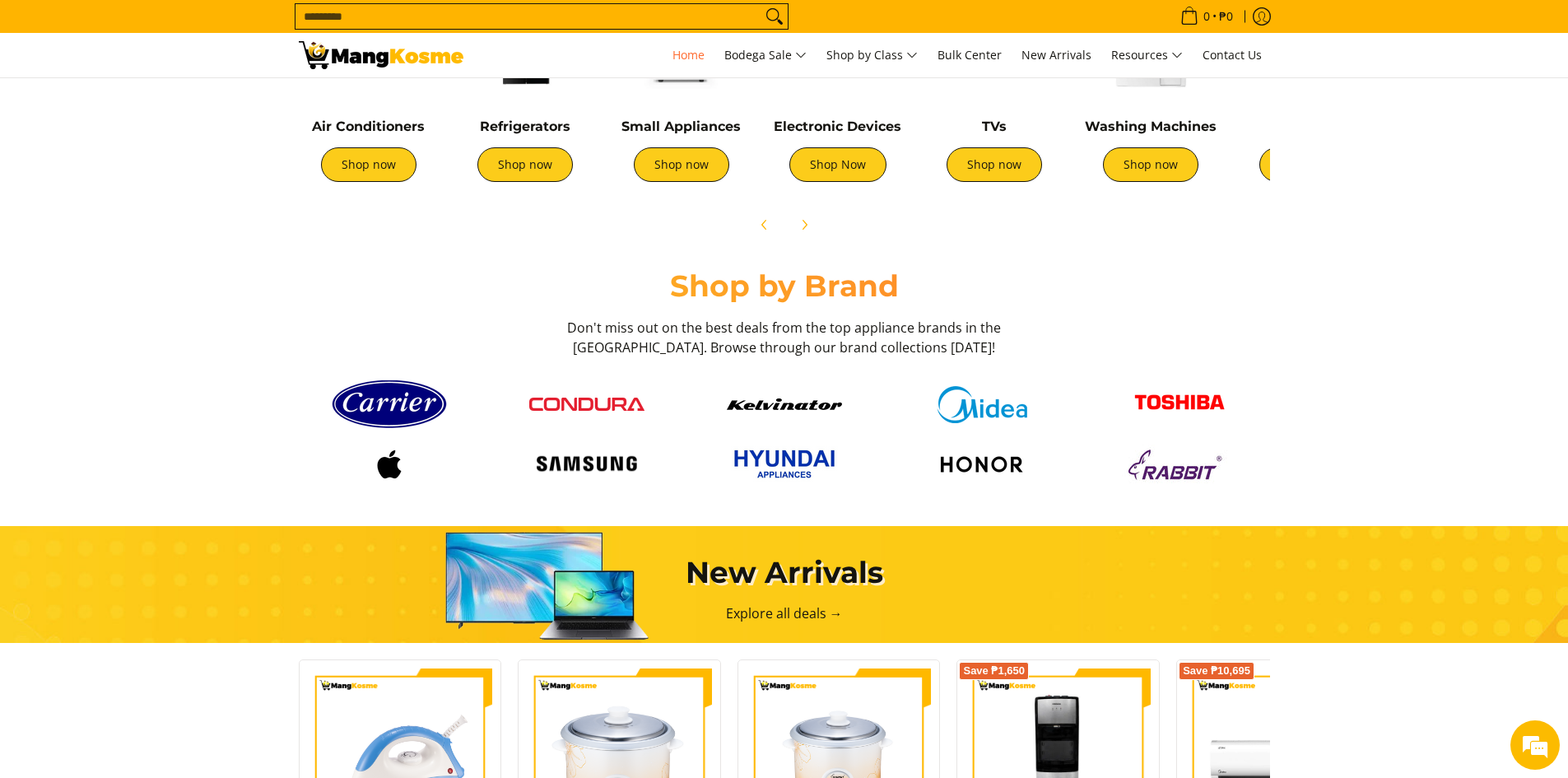
scroll to position [1070, 0]
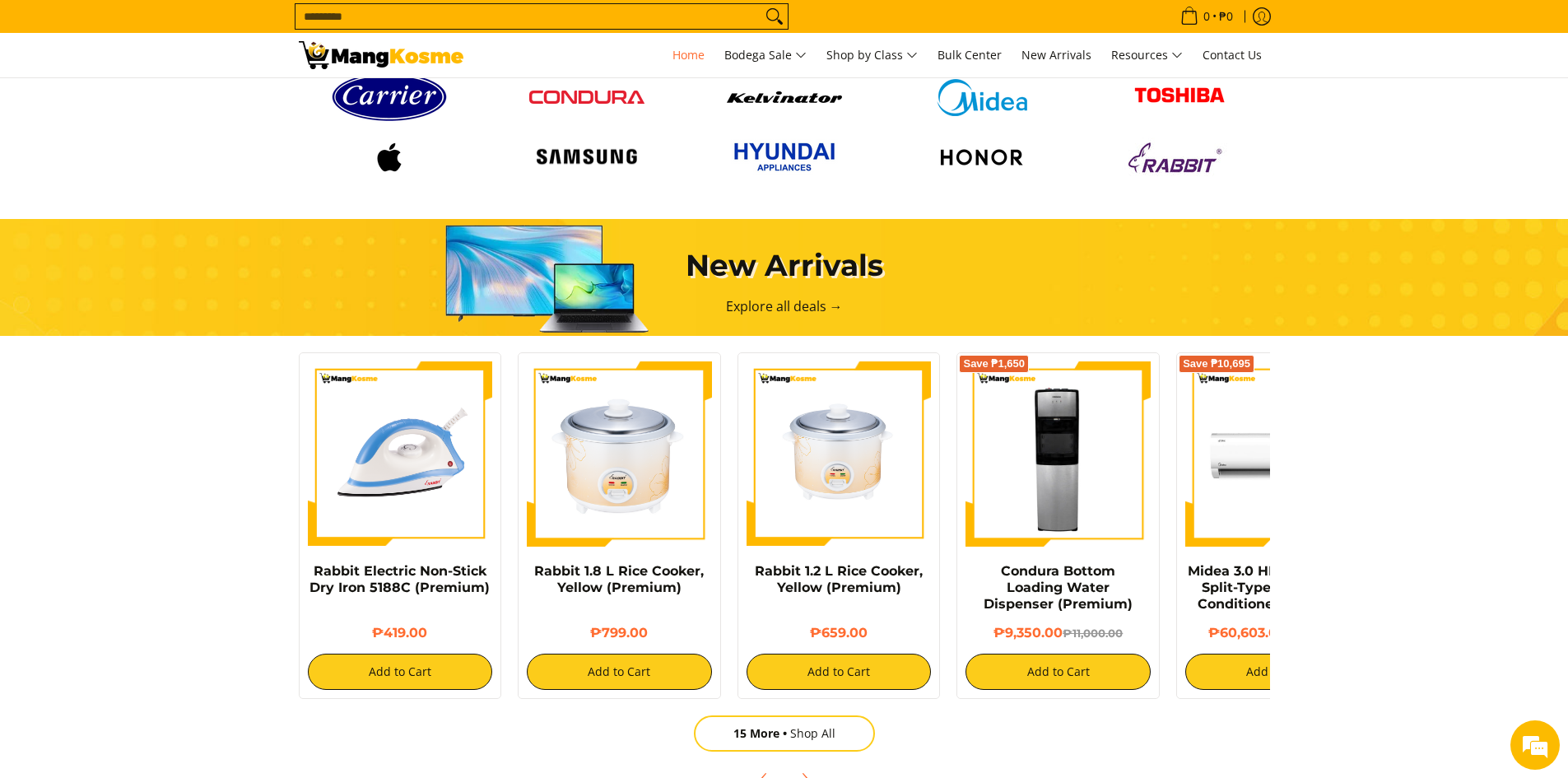
click at [1342, 429] on section "New Arrivals Explore all deals → Rabbit Electric Non-Stick Dry Iron 5188C (Prem…" at bounding box center [784, 507] width 1568 height 609
click at [1390, 410] on section "New Arrivals Explore all deals → Rabbit Electric Non-Stick Dry Iron 5188C (Prem…" at bounding box center [784, 507] width 1568 height 609
